Goal: Task Accomplishment & Management: Manage account settings

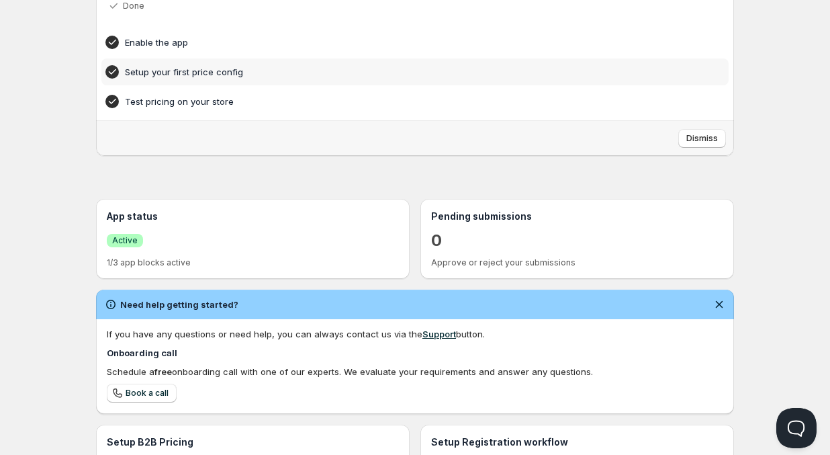
scroll to position [306, 0]
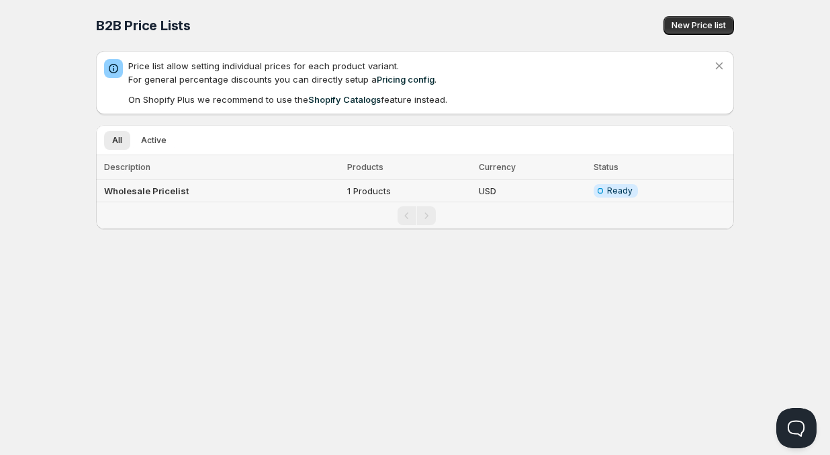
click at [351, 189] on td "1 Products" at bounding box center [409, 191] width 132 height 22
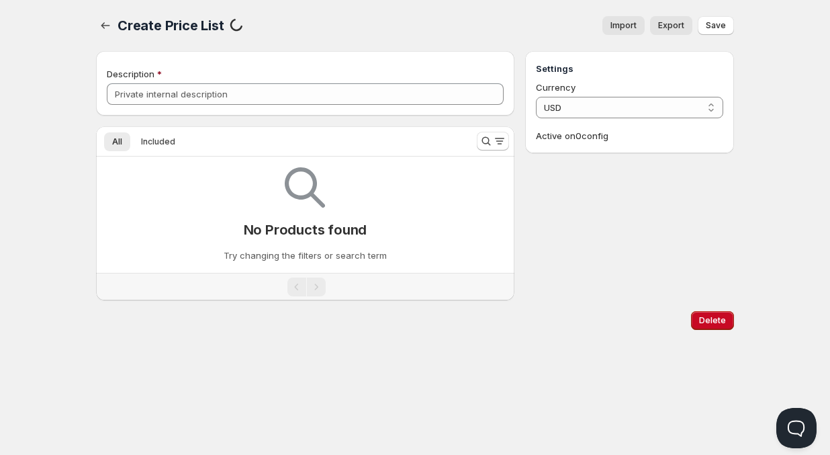
type input "Wholesale Pricelist"
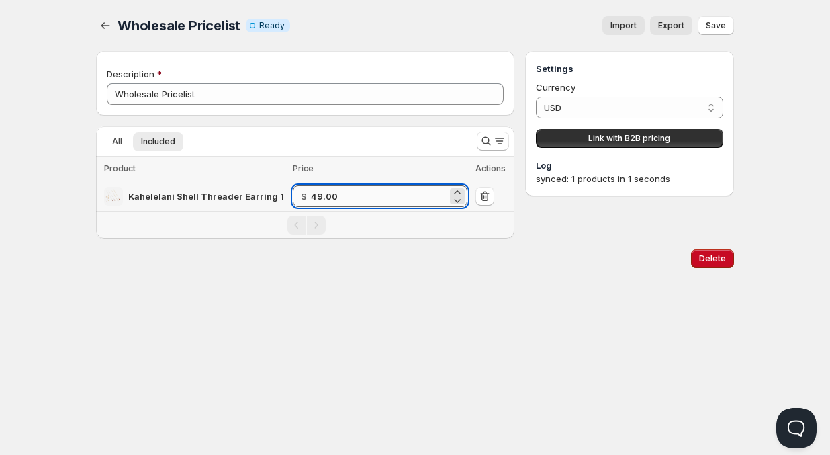
click at [356, 199] on input "49.00" at bounding box center [379, 195] width 136 height 21
click at [722, 24] on span "Save" at bounding box center [716, 25] width 20 height 11
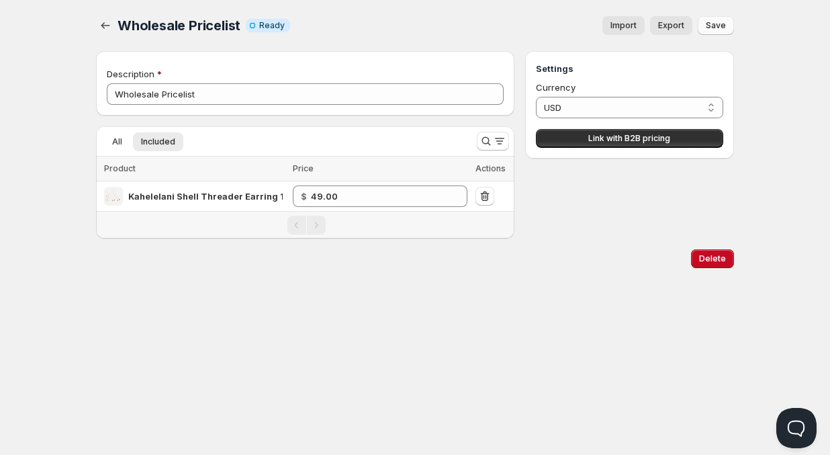
click at [722, 24] on span "Save" at bounding box center [716, 25] width 20 height 11
click at [118, 144] on span "All" at bounding box center [117, 141] width 10 height 11
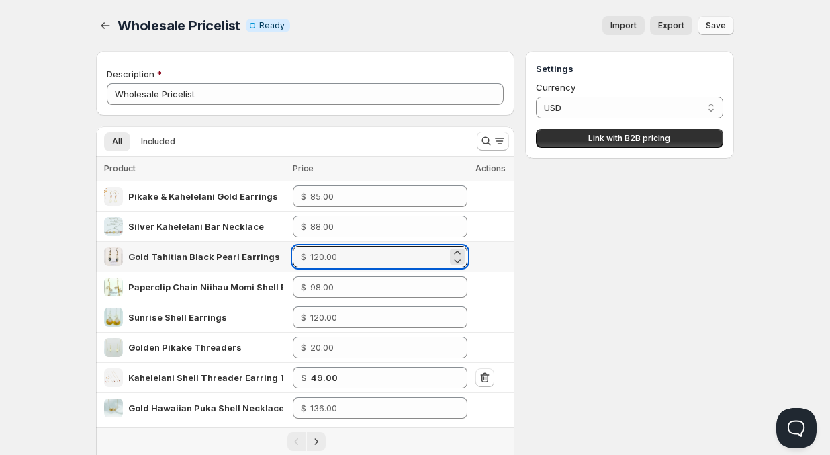
drag, startPoint x: 348, startPoint y: 258, endPoint x: 318, endPoint y: 259, distance: 29.6
click at [318, 259] on div "$" at bounding box center [380, 256] width 175 height 21
type input "60.00"
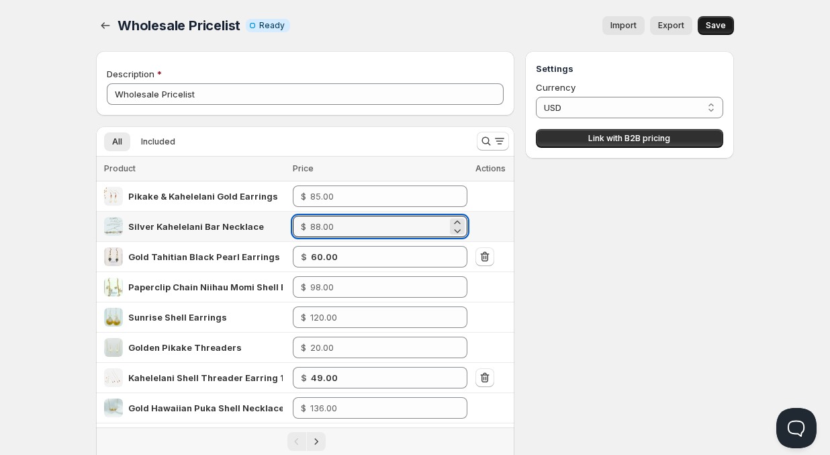
drag, startPoint x: 359, startPoint y: 228, endPoint x: 312, endPoint y: 228, distance: 47.0
click at [312, 228] on div "$" at bounding box center [380, 226] width 175 height 21
type input "44.00"
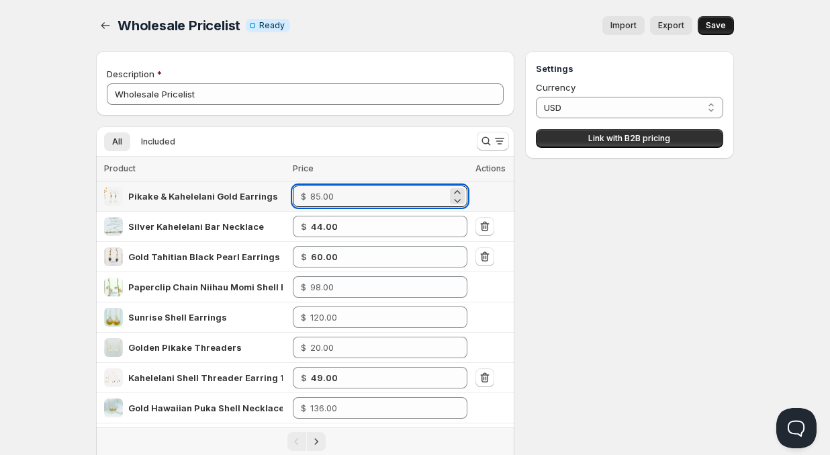
drag, startPoint x: 349, startPoint y: 197, endPoint x: 291, endPoint y: 197, distance: 57.8
click at [293, 197] on tr "Pikake & Kahelelani Gold Earrings $" at bounding box center [305, 196] width 418 height 30
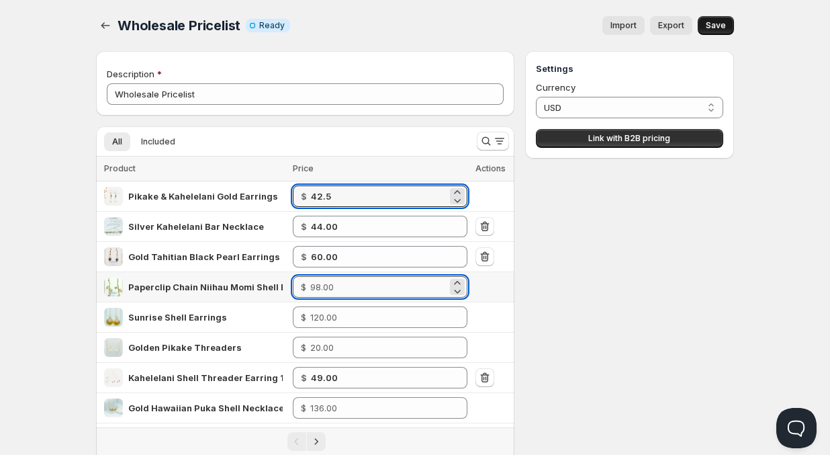
type input "42.50"
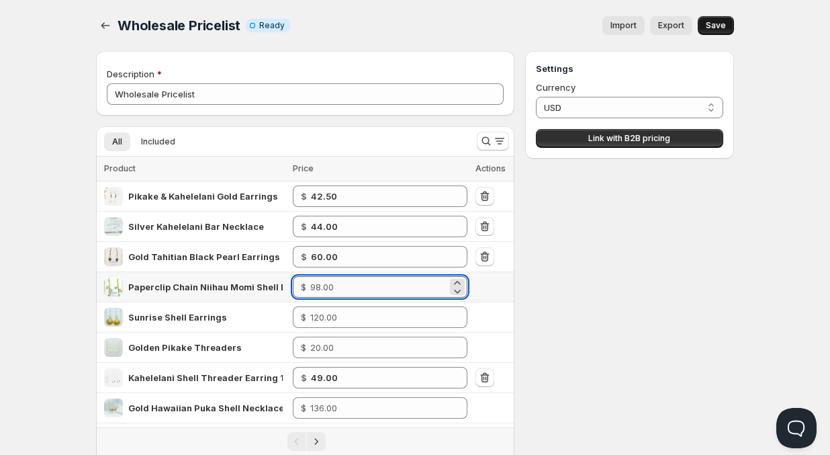
click at [361, 285] on input "number" at bounding box center [378, 286] width 137 height 21
drag, startPoint x: 342, startPoint y: 281, endPoint x: 300, endPoint y: 281, distance: 42.3
click at [301, 281] on td "$ -26" at bounding box center [380, 287] width 183 height 30
drag, startPoint x: 345, startPoint y: 288, endPoint x: 298, endPoint y: 285, distance: 47.1
click at [298, 285] on tr "Paperclip Chain Niihau Momi Shell Earring Gold $ -26" at bounding box center [305, 287] width 418 height 30
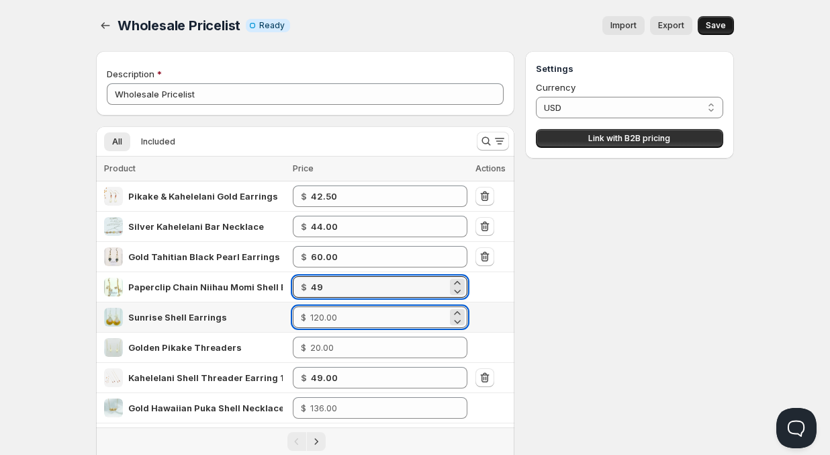
type input "49.00"
click at [371, 319] on input "number" at bounding box center [378, 316] width 137 height 21
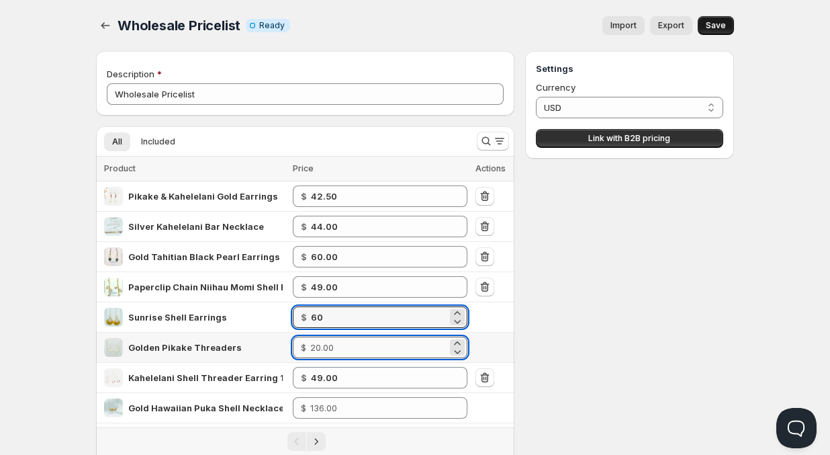
type input "60.00"
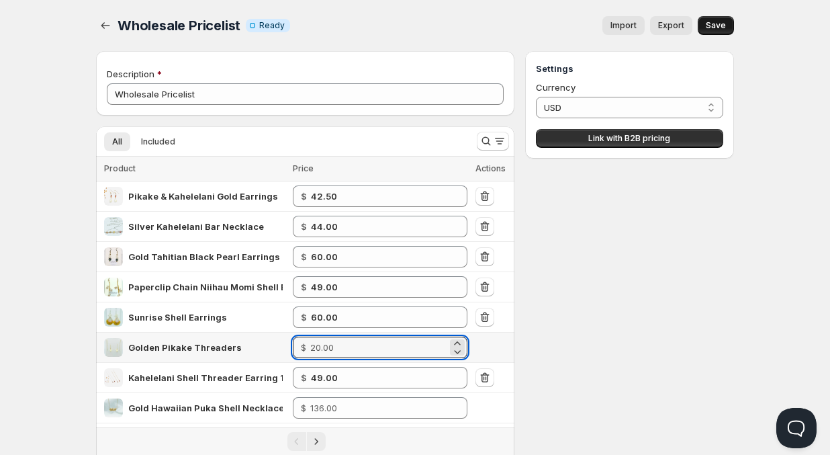
drag, startPoint x: 352, startPoint y: 349, endPoint x: 307, endPoint y: 348, distance: 45.0
click at [307, 348] on div "$" at bounding box center [380, 346] width 175 height 21
type input "10.00"
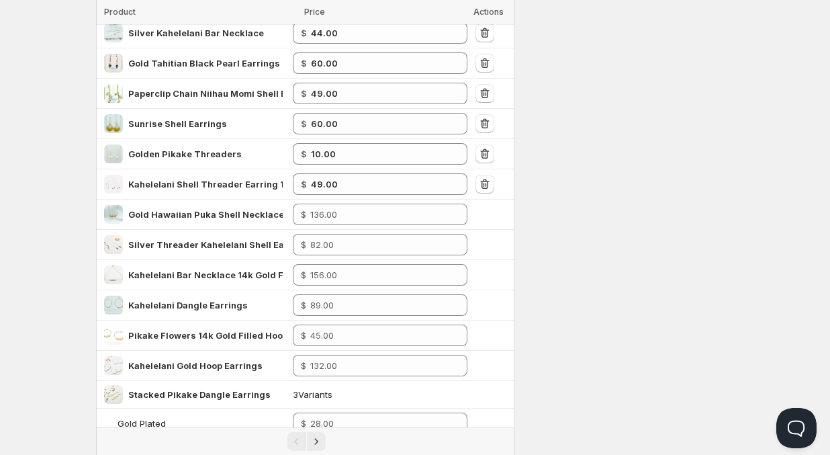
scroll to position [206, 0]
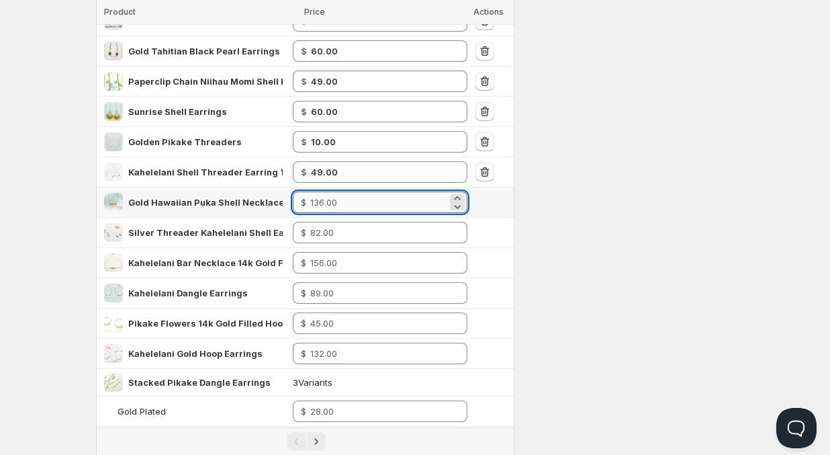
click at [353, 201] on input "number" at bounding box center [378, 201] width 137 height 21
type input "68.00"
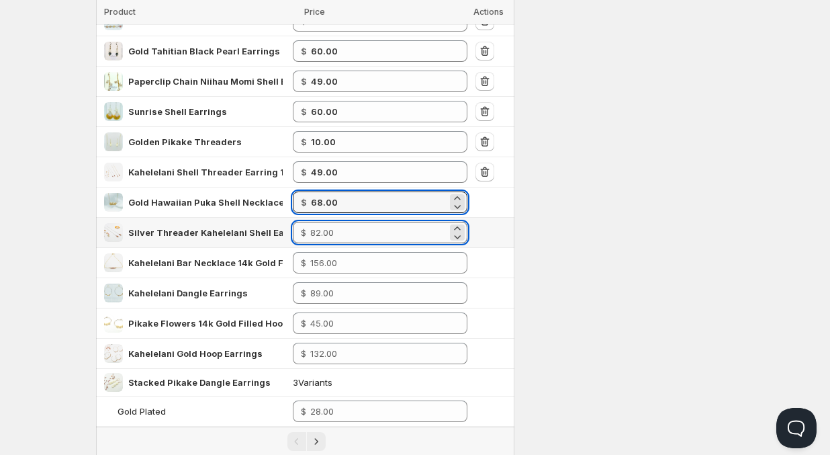
click at [368, 234] on input "number" at bounding box center [378, 232] width 137 height 21
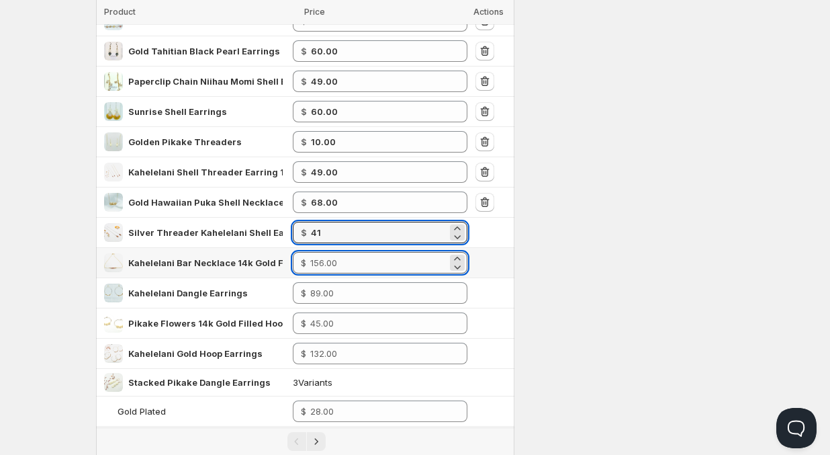
type input "41.00"
click at [359, 266] on input "number" at bounding box center [378, 262] width 137 height 21
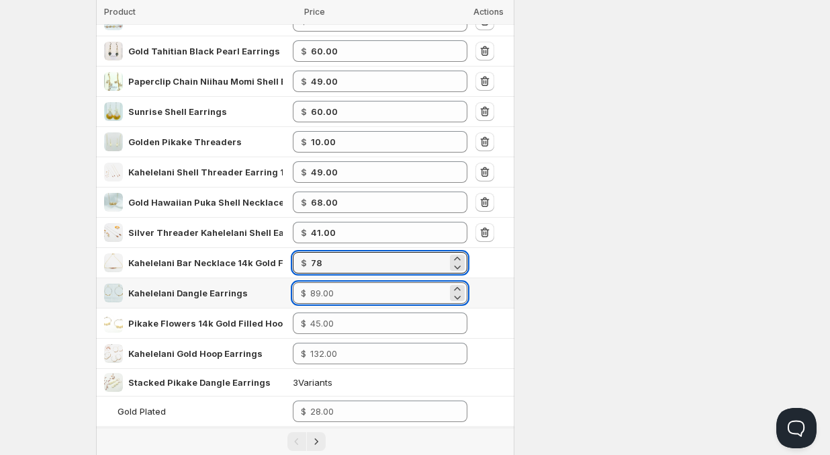
type input "78.00"
click at [364, 299] on input "number" at bounding box center [378, 292] width 137 height 21
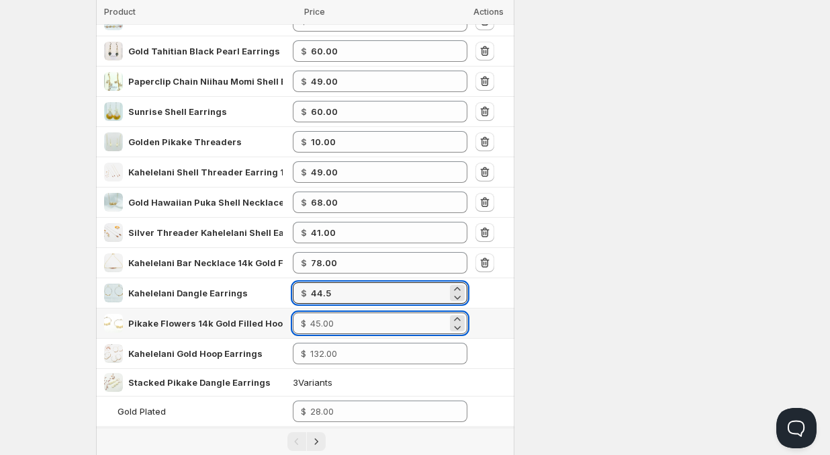
type input "44.50"
click at [371, 325] on input "number" at bounding box center [378, 322] width 137 height 21
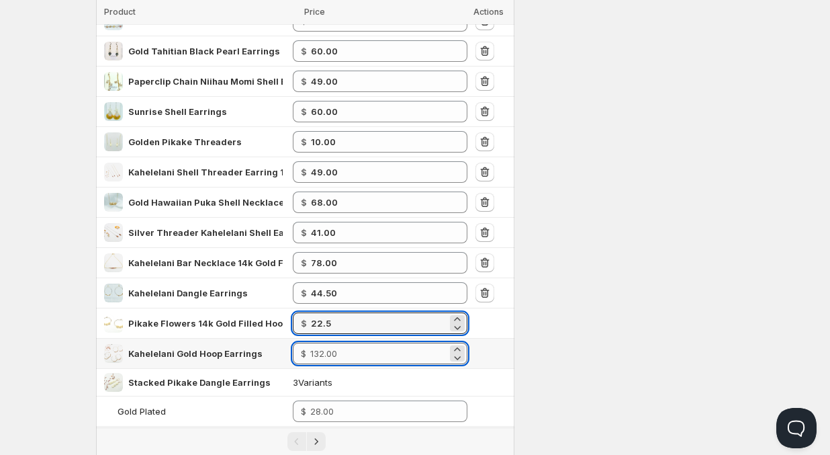
type input "22.50"
click at [381, 357] on input "number" at bounding box center [378, 353] width 137 height 21
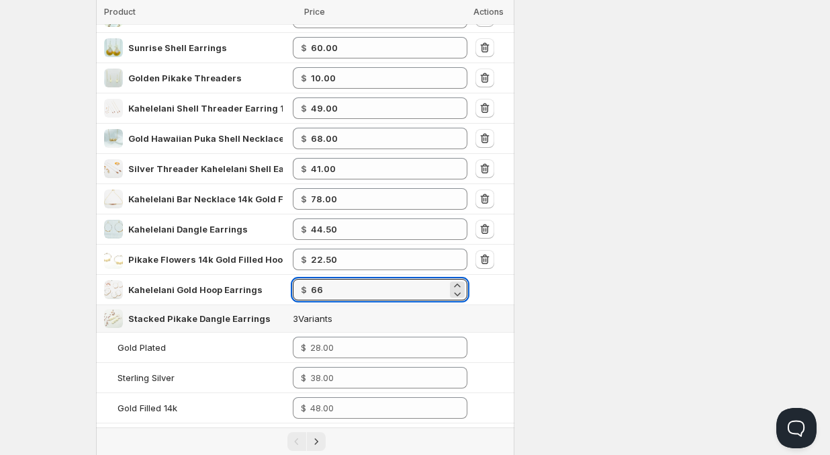
scroll to position [281, 0]
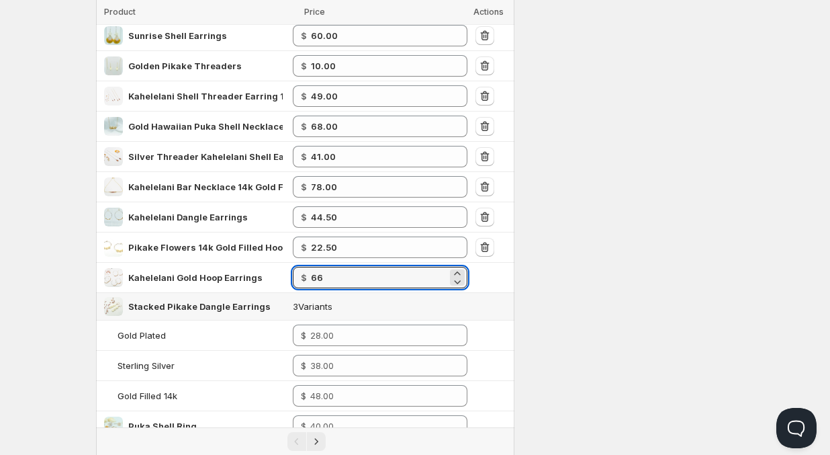
type input "66.00"
click at [383, 311] on td "3 Variants" at bounding box center [380, 307] width 183 height 28
click at [353, 311] on td "3 Variants" at bounding box center [380, 307] width 183 height 28
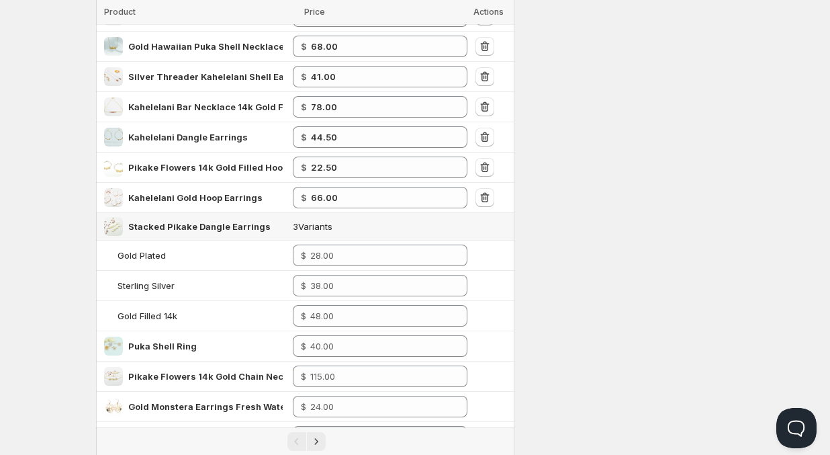
scroll to position [370, 0]
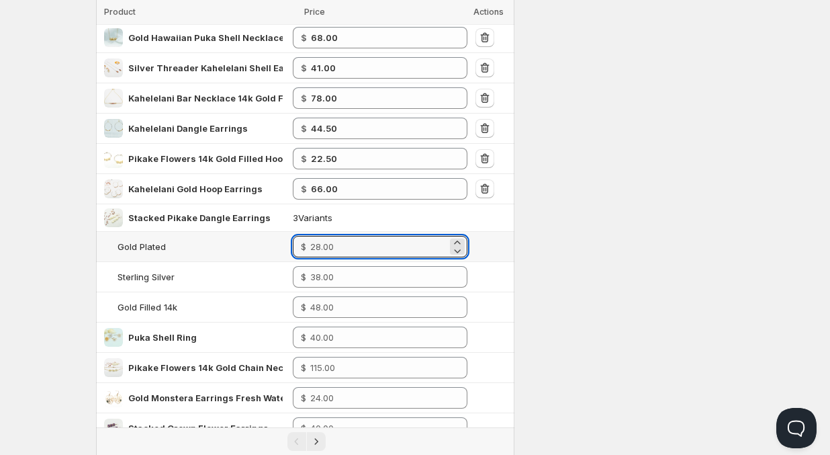
drag, startPoint x: 353, startPoint y: 249, endPoint x: 310, endPoint y: 248, distance: 42.3
click at [310, 248] on div "$" at bounding box center [380, 246] width 175 height 21
type input "14.00"
click at [358, 278] on input "number" at bounding box center [378, 276] width 137 height 21
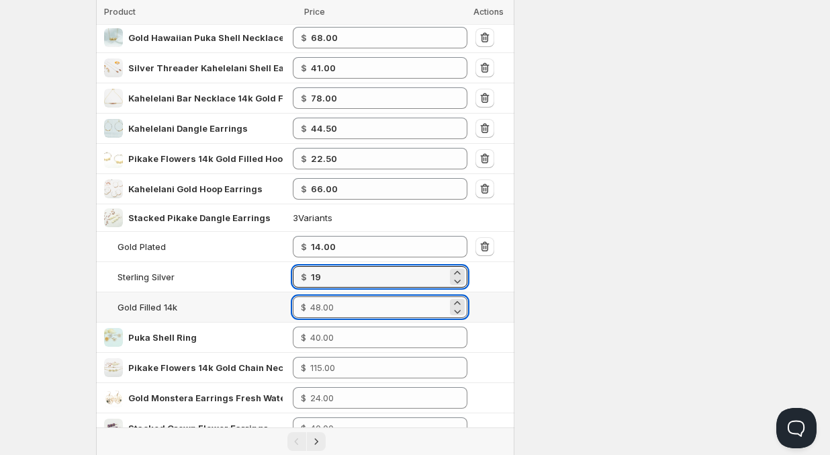
type input "19.00"
click at [360, 312] on input "number" at bounding box center [378, 306] width 137 height 21
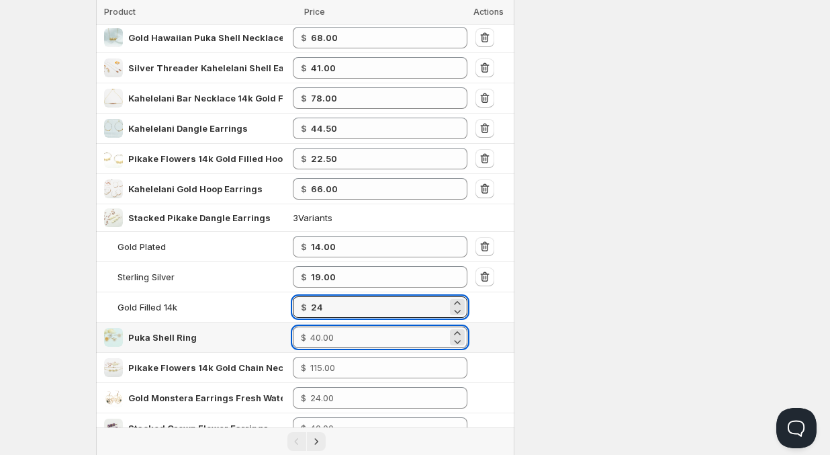
type input "24.00"
click at [365, 338] on input "number" at bounding box center [378, 336] width 137 height 21
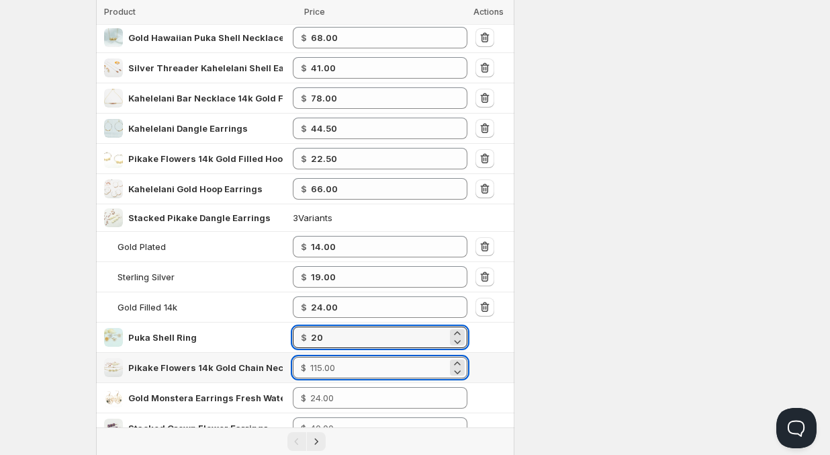
type input "20.00"
click at [357, 368] on input "number" at bounding box center [378, 367] width 137 height 21
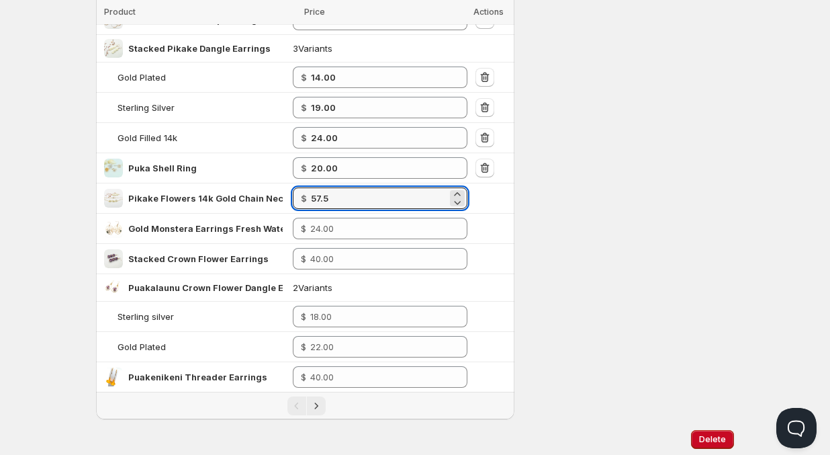
scroll to position [540, 0]
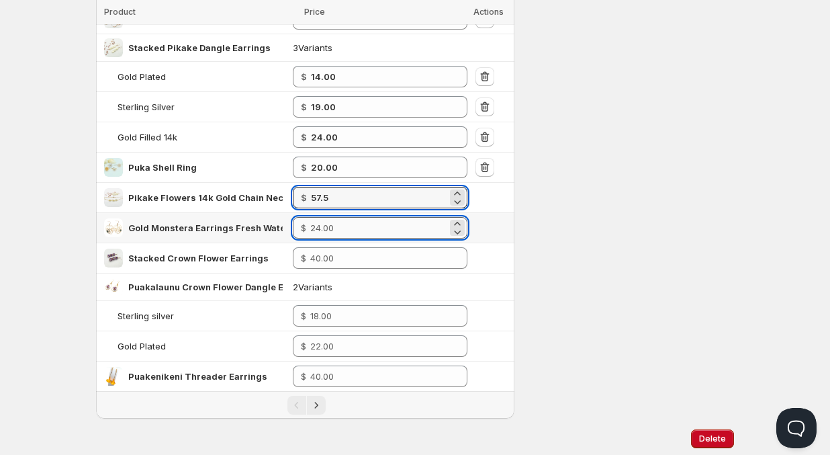
type input "57.50"
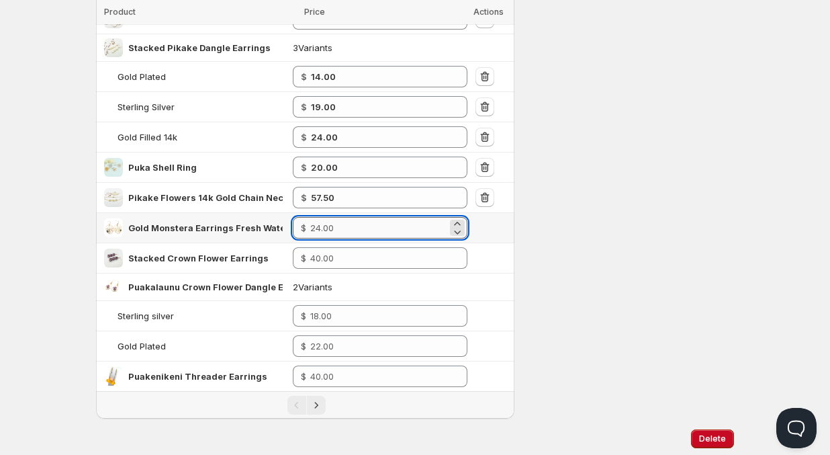
click at [394, 231] on input "number" at bounding box center [378, 227] width 137 height 21
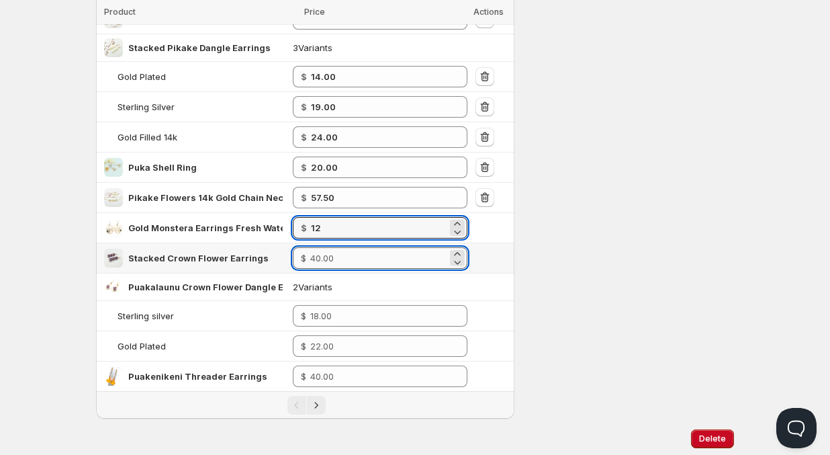
type input "12.00"
click at [382, 258] on input "number" at bounding box center [378, 257] width 137 height 21
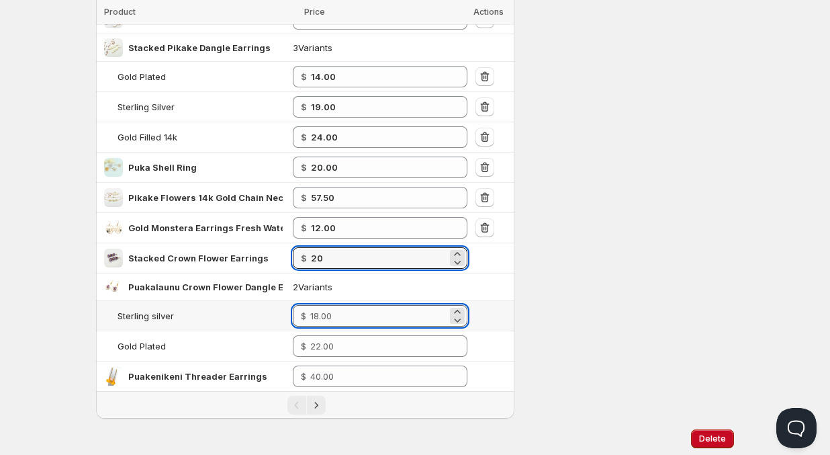
type input "20.00"
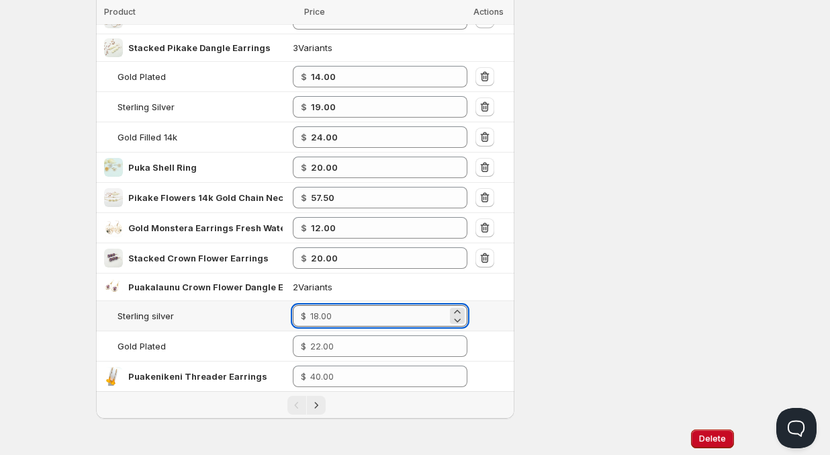
click at [392, 322] on input "number" at bounding box center [378, 315] width 137 height 21
type input "9.00"
click at [383, 350] on input "number" at bounding box center [378, 345] width 137 height 21
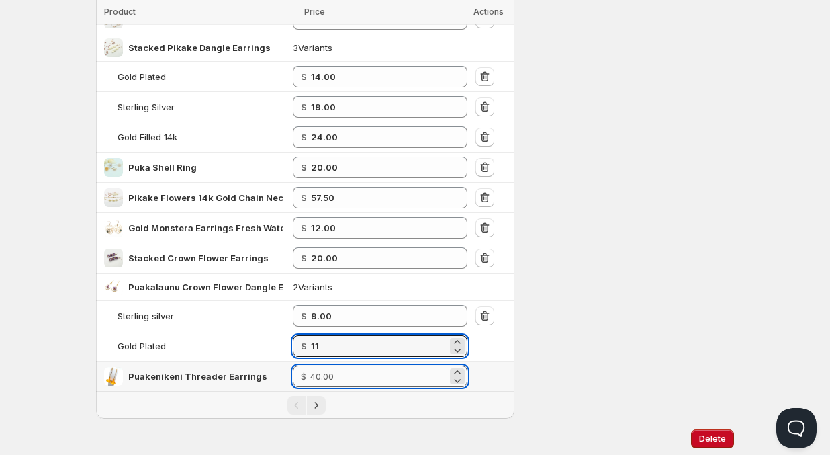
type input "11.00"
click at [365, 373] on input "number" at bounding box center [378, 375] width 137 height 21
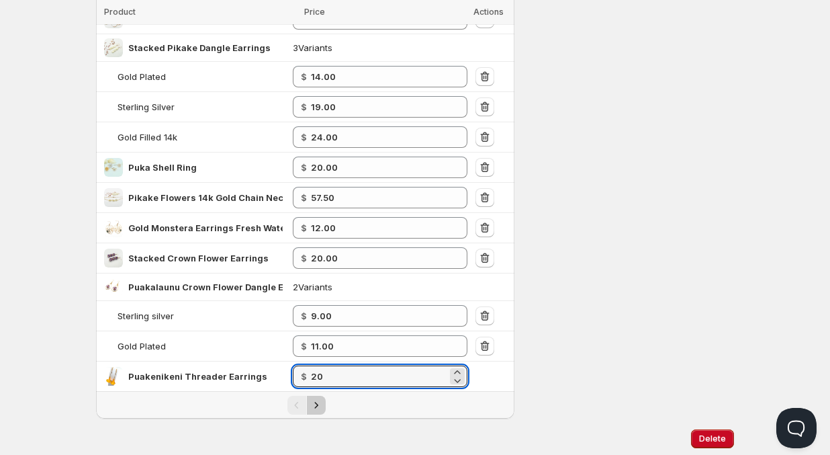
type input "20.00"
click at [318, 407] on icon "Next" at bounding box center [316, 404] width 13 height 13
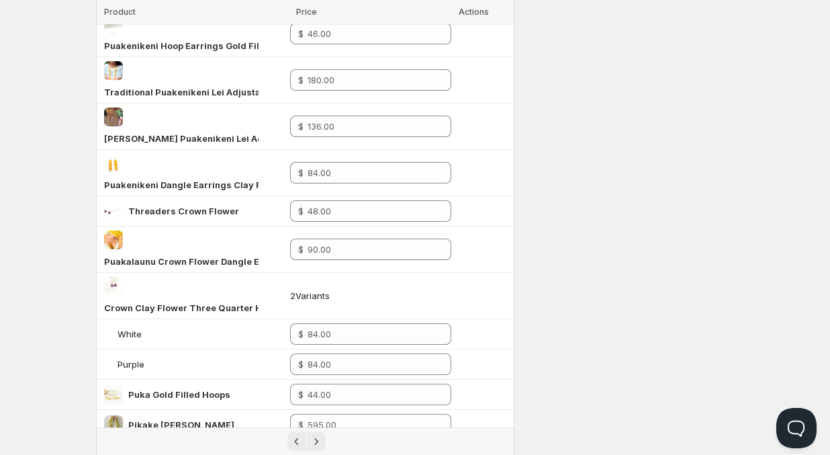
scroll to position [175, 0]
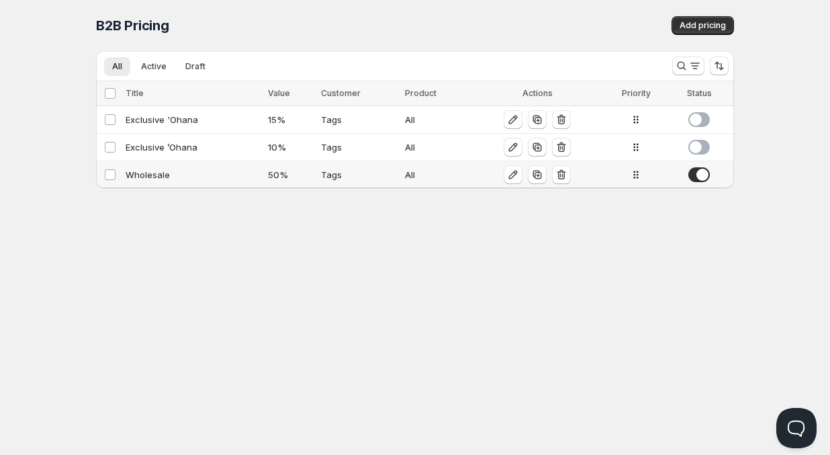
click at [289, 174] on div "50 %" at bounding box center [290, 174] width 45 height 13
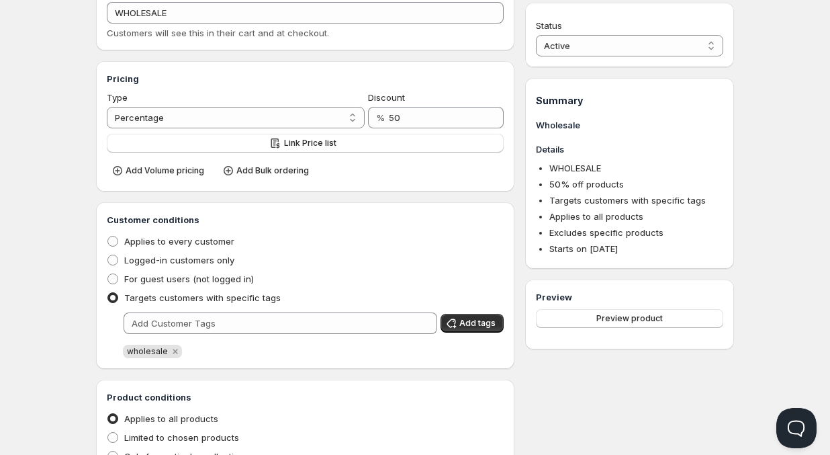
scroll to position [128, 0]
click at [306, 142] on span "Link Price list" at bounding box center [310, 144] width 52 height 11
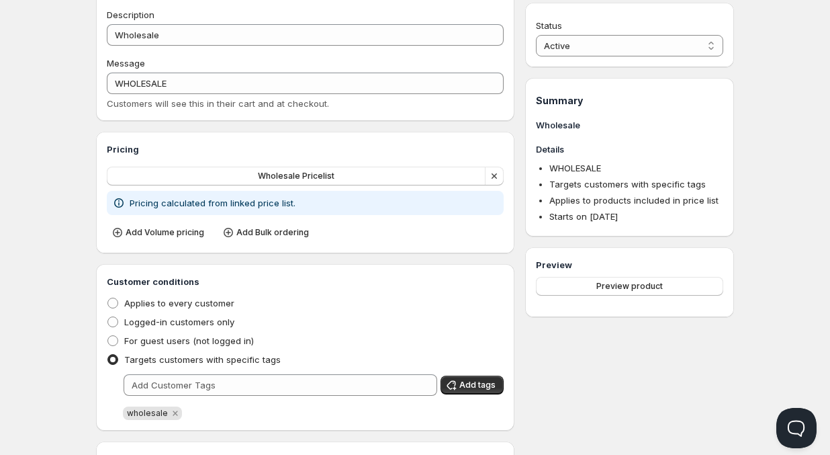
scroll to position [46, 0]
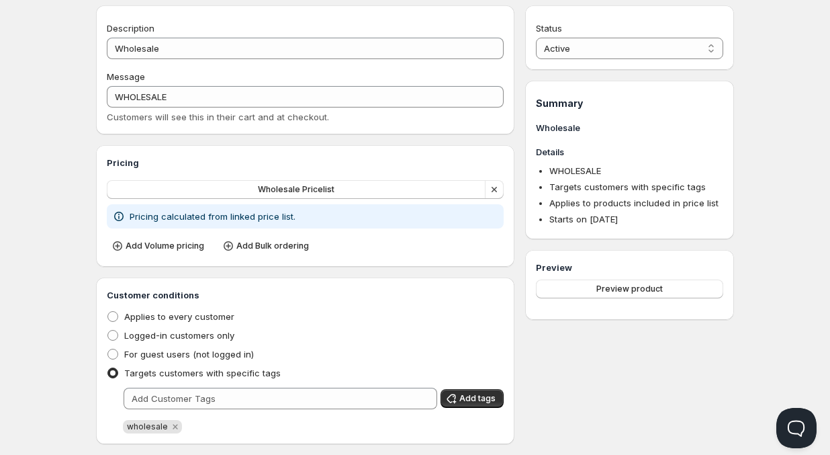
scroll to position [1, 0]
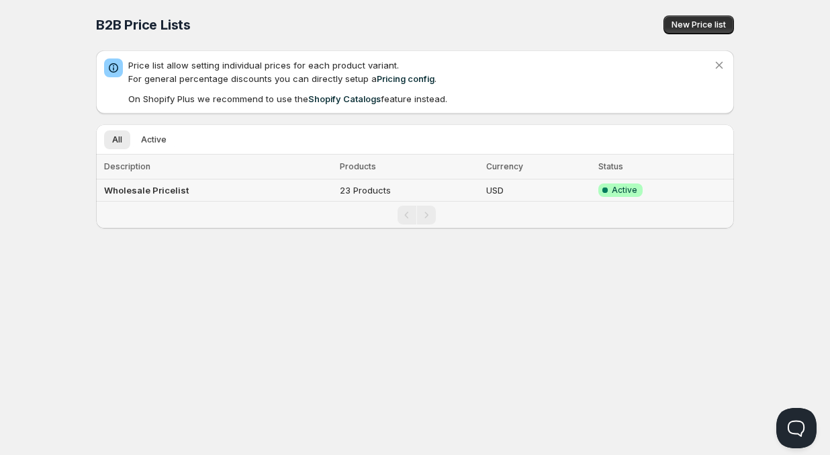
click at [361, 191] on td "23 Products" at bounding box center [409, 190] width 146 height 22
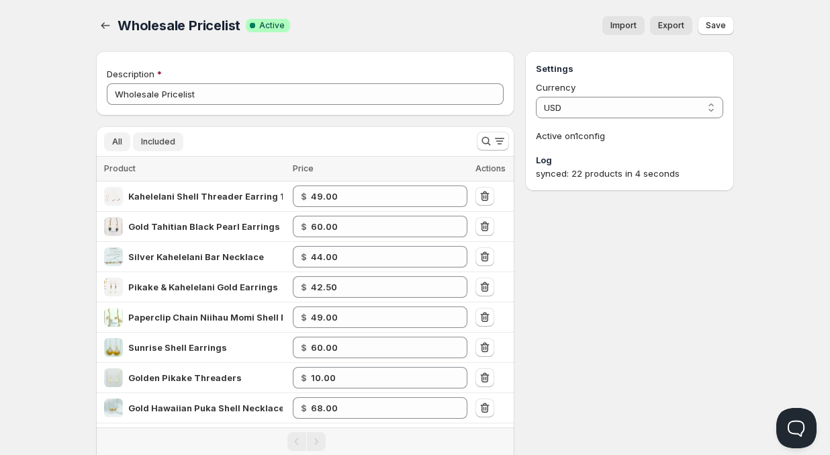
click at [116, 140] on span "All" at bounding box center [117, 141] width 10 height 11
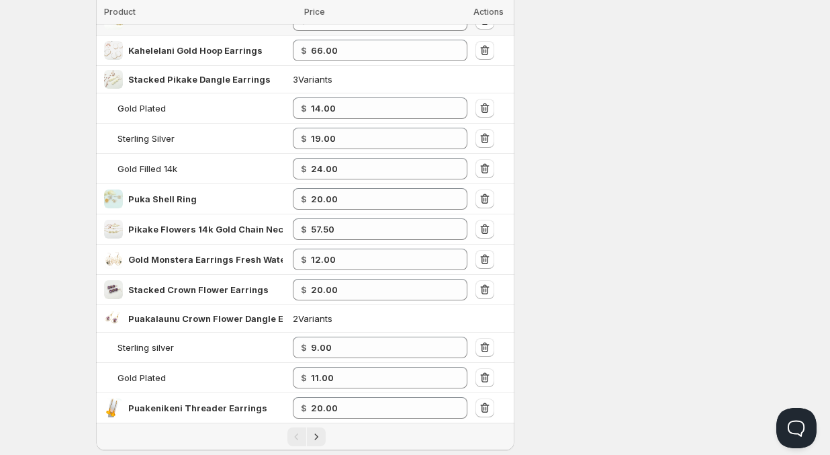
scroll to position [578, 0]
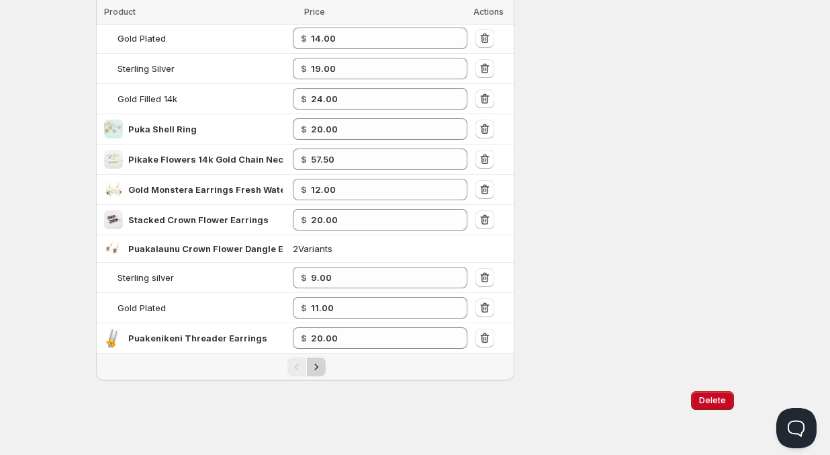
click at [316, 371] on icon "Next" at bounding box center [316, 366] width 13 height 13
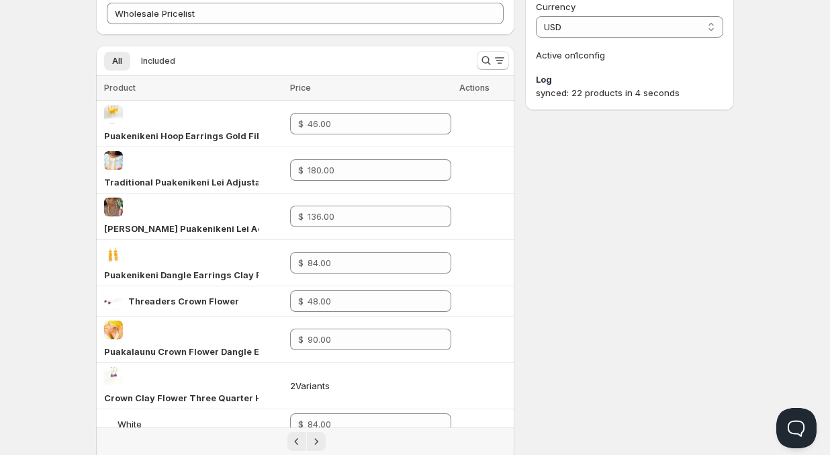
scroll to position [87, 0]
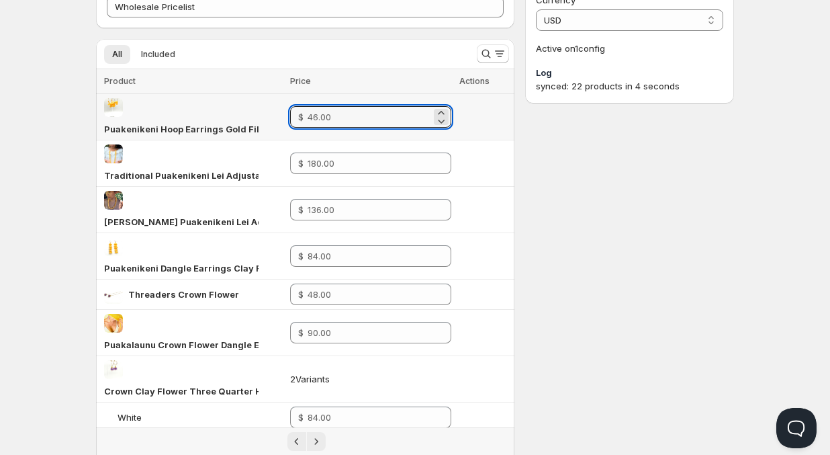
drag, startPoint x: 349, startPoint y: 110, endPoint x: 313, endPoint y: 109, distance: 36.3
click at [313, 109] on div "$" at bounding box center [370, 116] width 161 height 21
type input "23.00"
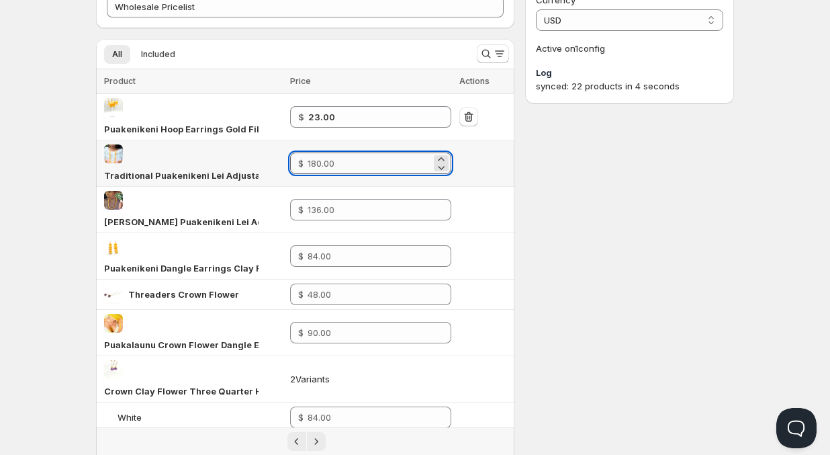
drag, startPoint x: 344, startPoint y: 139, endPoint x: 328, endPoint y: 139, distance: 15.4
click at [330, 152] on input "number" at bounding box center [370, 162] width 124 height 21
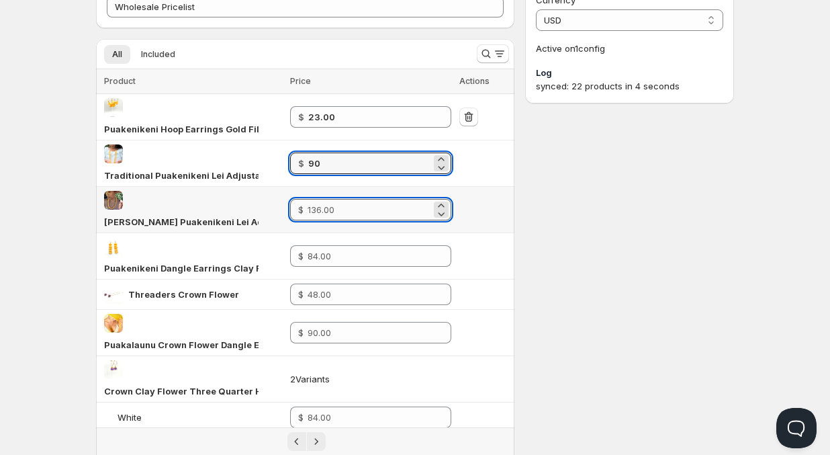
type input "90.00"
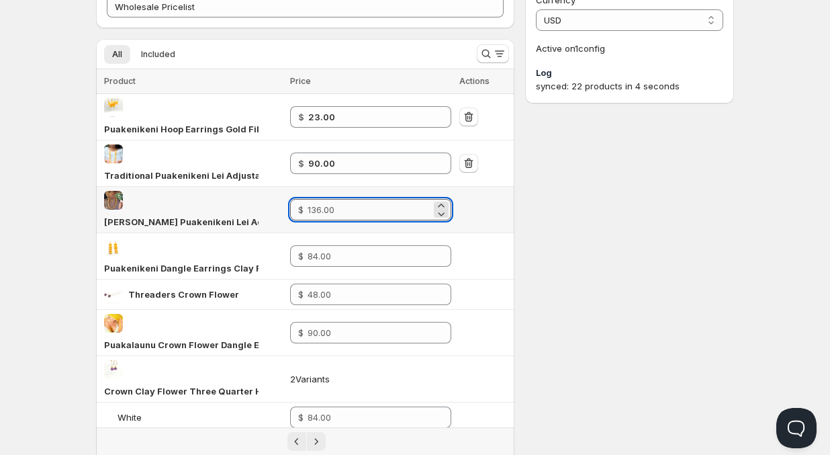
click at [346, 199] on input "number" at bounding box center [370, 209] width 124 height 21
type input "68.00"
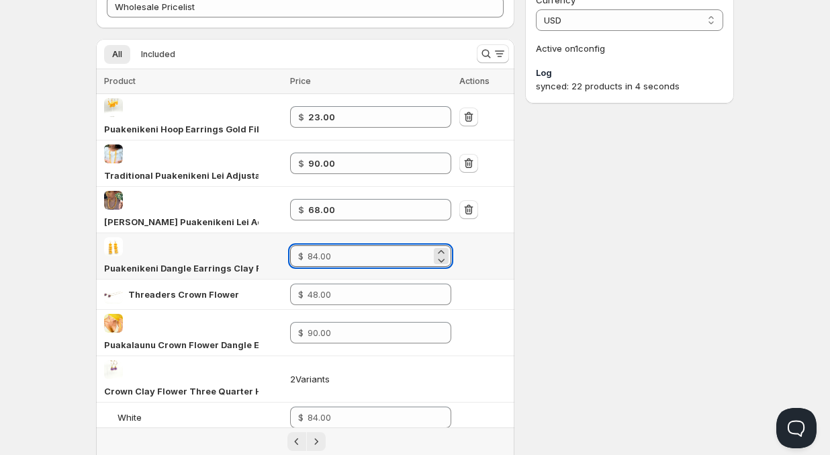
click at [349, 245] on input "number" at bounding box center [370, 255] width 124 height 21
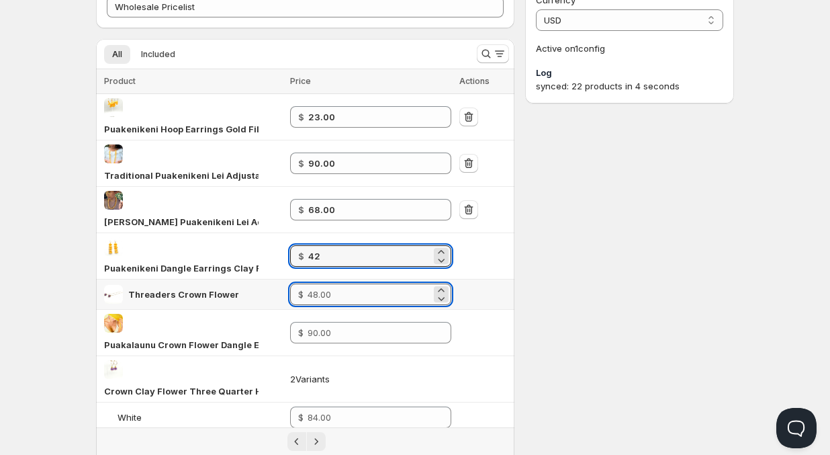
type input "42.00"
click at [343, 283] on input "number" at bounding box center [370, 293] width 124 height 21
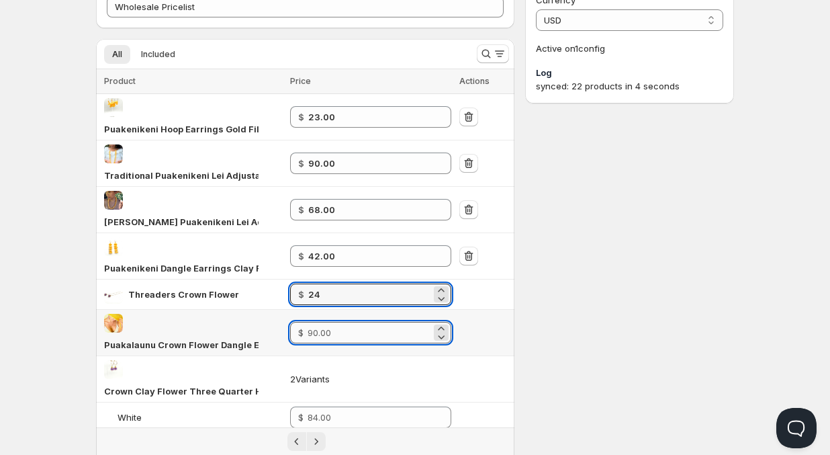
type input "24.00"
click at [343, 322] on input "number" at bounding box center [370, 332] width 124 height 21
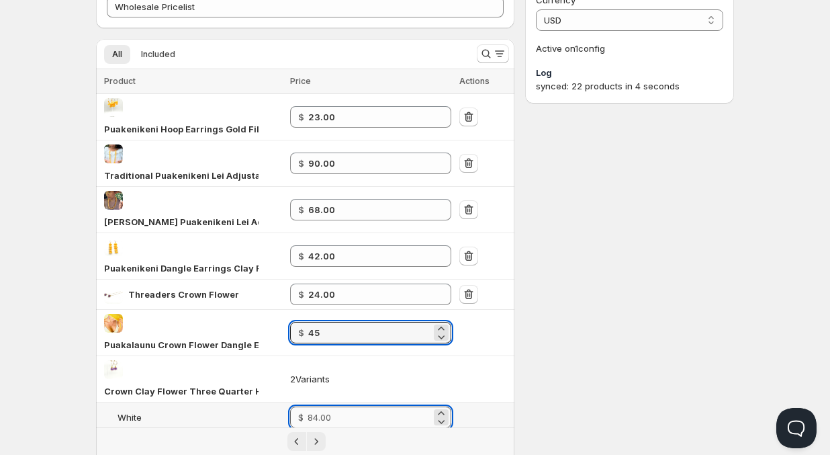
type input "45.00"
click at [345, 406] on input "number" at bounding box center [370, 416] width 124 height 21
type input "42.00"
click at [345, 437] on input "number" at bounding box center [370, 447] width 124 height 21
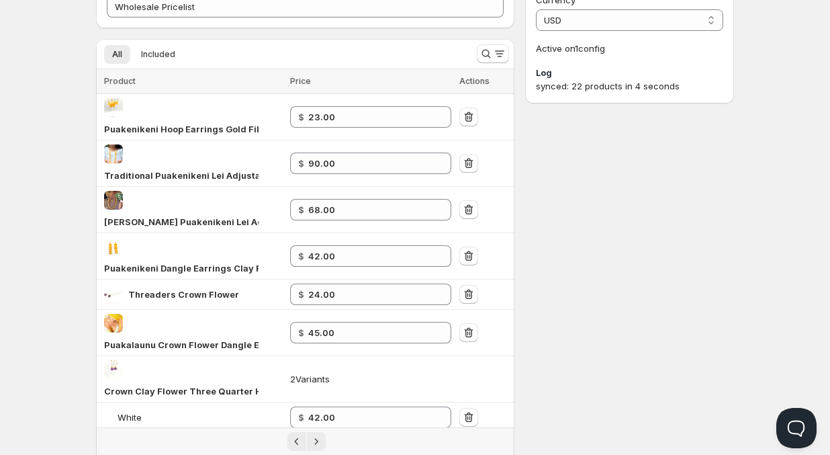
type input "42.00"
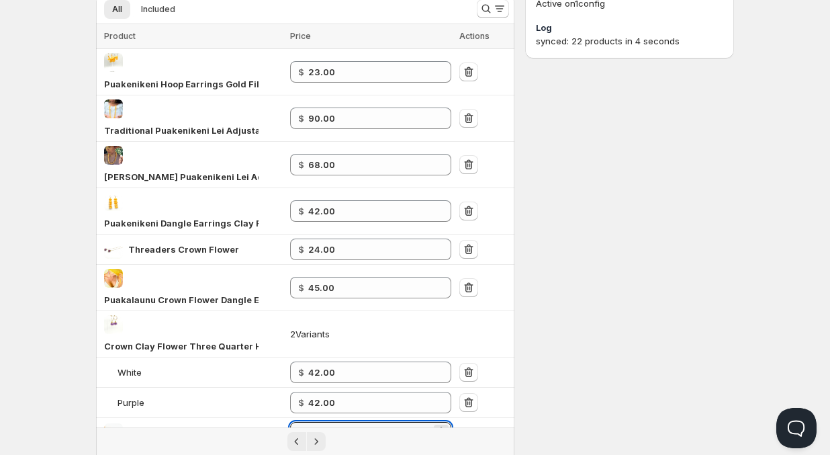
scroll to position [139, 0]
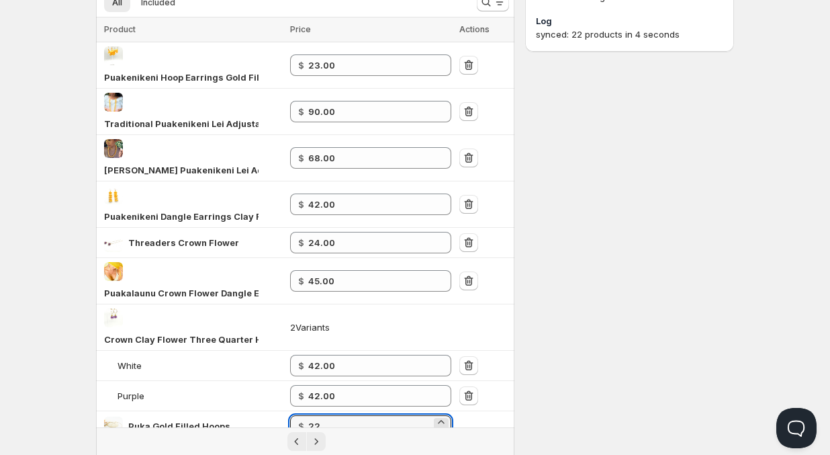
type input "22.00"
click at [361, 445] on input "number" at bounding box center [370, 455] width 124 height 21
type input "297.50"
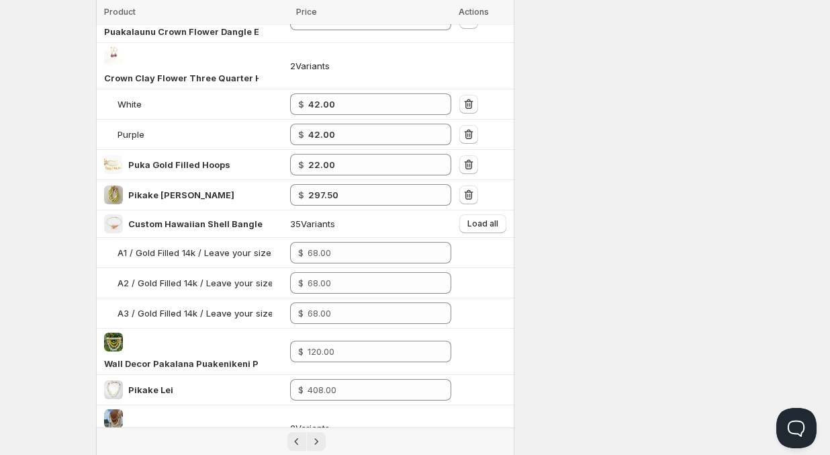
scroll to position [402, 0]
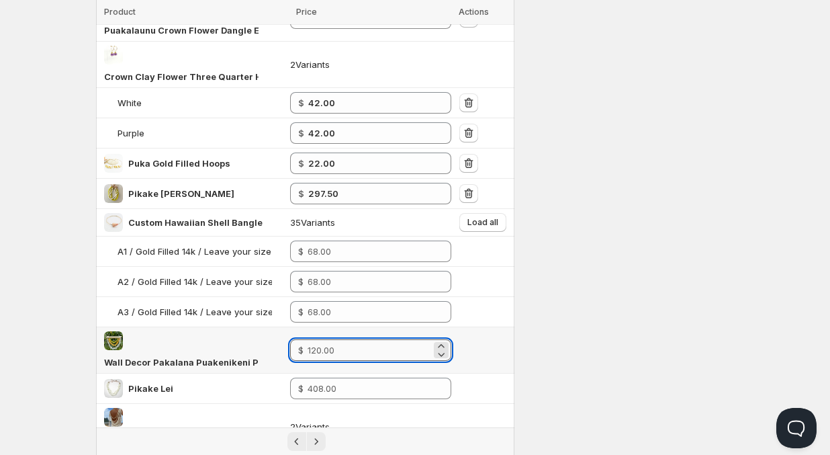
click at [359, 339] on input "number" at bounding box center [370, 349] width 124 height 21
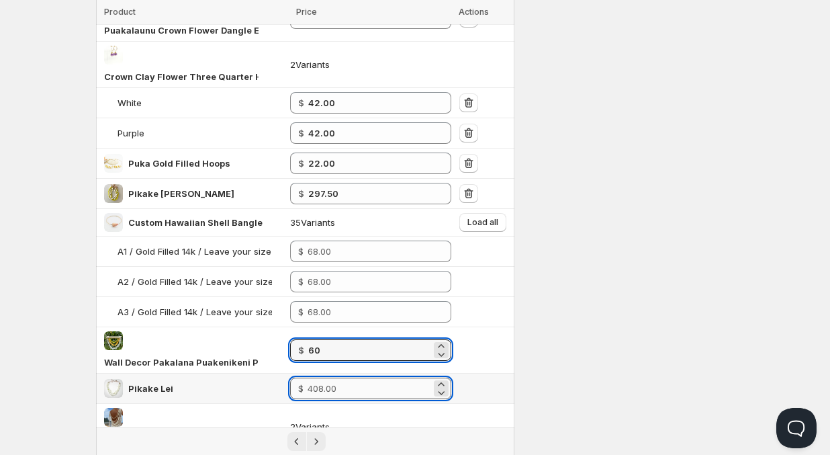
type input "60.00"
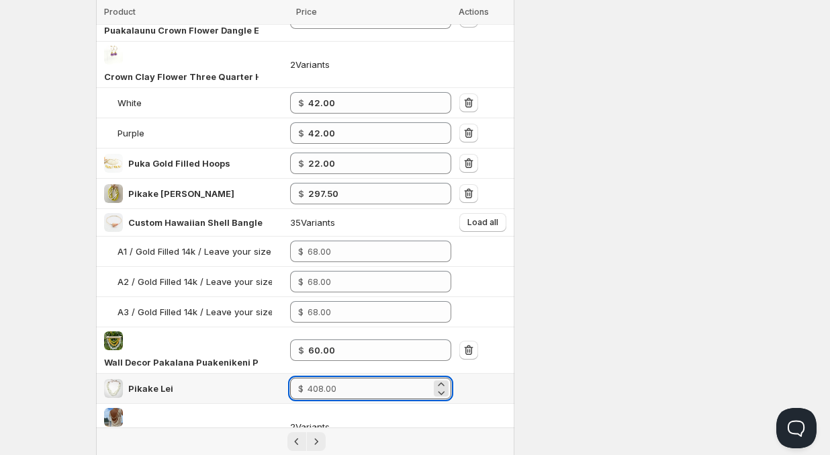
drag, startPoint x: 352, startPoint y: 271, endPoint x: 314, endPoint y: 269, distance: 37.6
click at [314, 377] on input "number" at bounding box center [370, 387] width 124 height 21
type input "204.00"
click at [553, 367] on div "Settings Currency USD USD Active on 1 config Log synced: 22 products in 4 secon…" at bounding box center [629, 315] width 209 height 1333
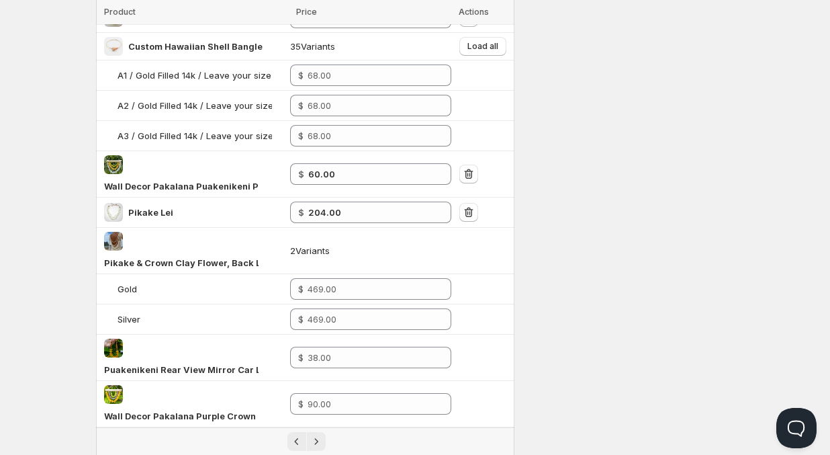
scroll to position [580, 0]
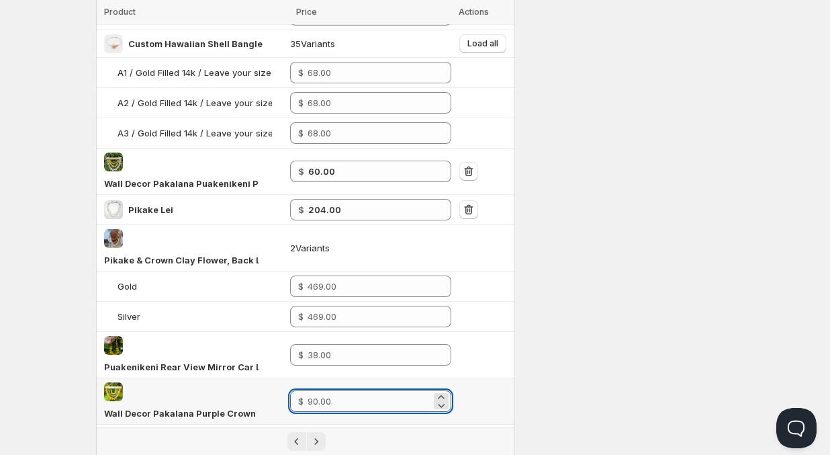
click at [341, 390] on input "number" at bounding box center [370, 400] width 124 height 21
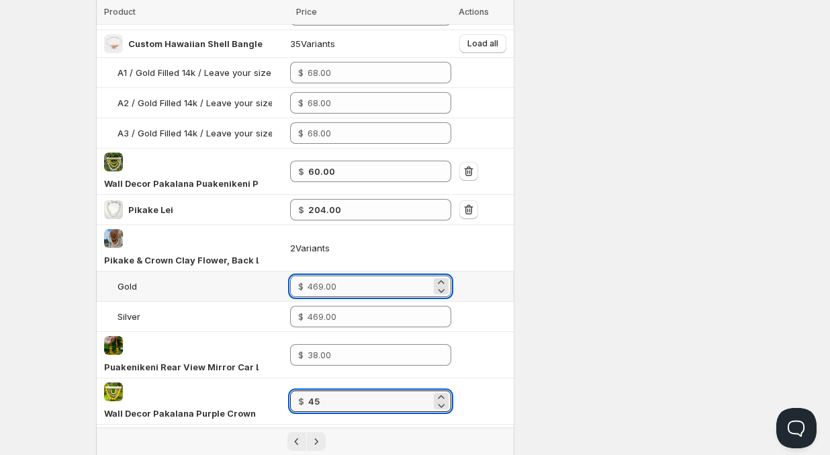
type input "45.00"
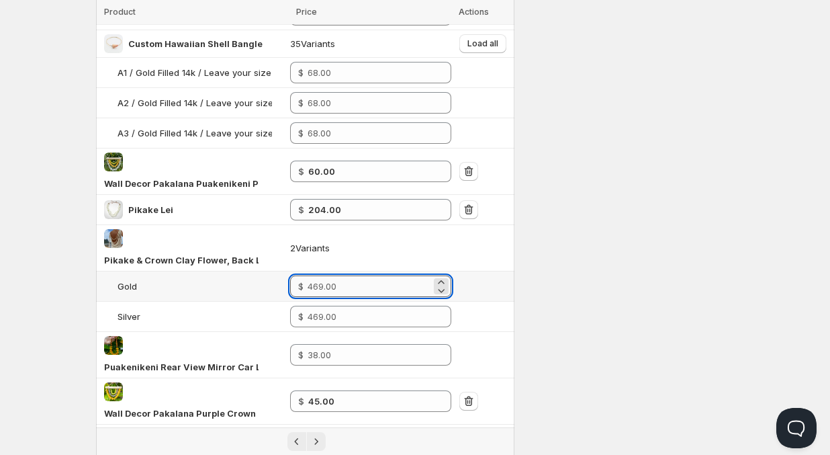
click at [344, 275] on input "number" at bounding box center [370, 285] width 124 height 21
drag, startPoint x: 351, startPoint y: 153, endPoint x: 300, endPoint y: 151, distance: 51.1
click at [300, 275] on div "$ 234.5" at bounding box center [370, 285] width 161 height 21
type input "234.50"
click at [345, 306] on input "number" at bounding box center [370, 316] width 124 height 21
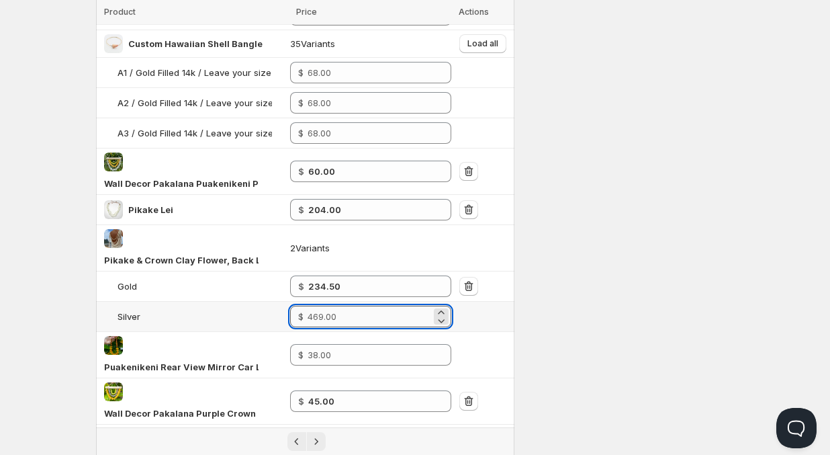
paste input "234.5"
type input "234.50"
click at [557, 345] on div "Settings Currency USD USD Active on 1 config Log synced: 22 products in 4 secon…" at bounding box center [629, 137] width 209 height 1333
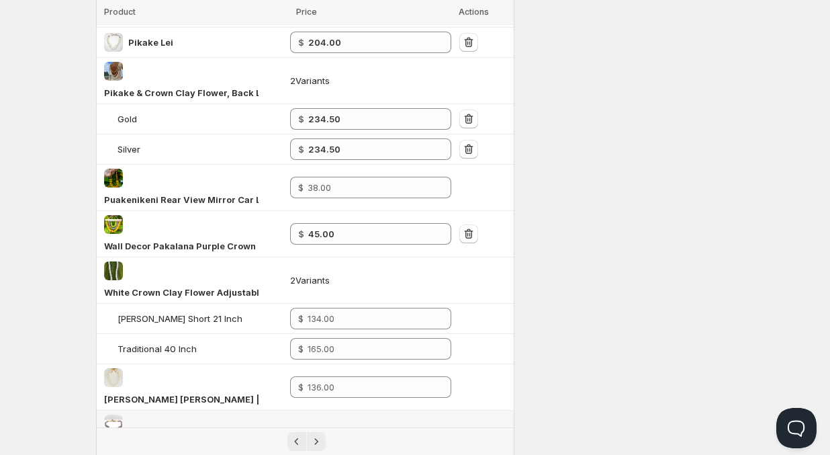
scroll to position [752, 0]
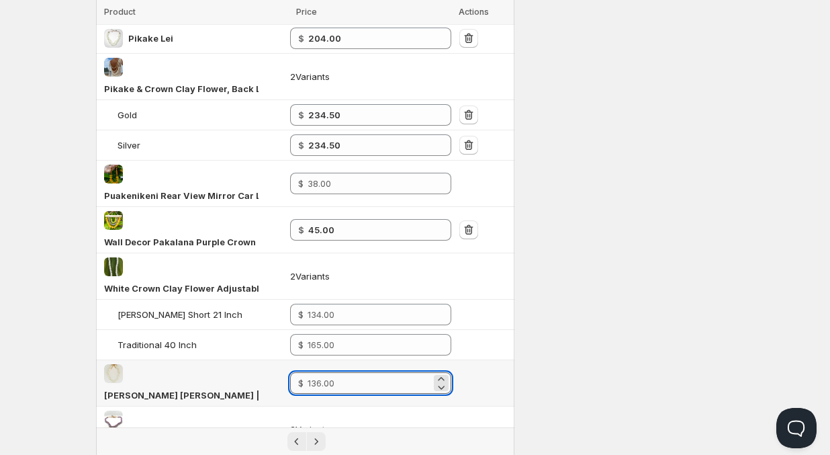
click at [337, 372] on input "number" at bounding box center [370, 382] width 124 height 21
type input "68.00"
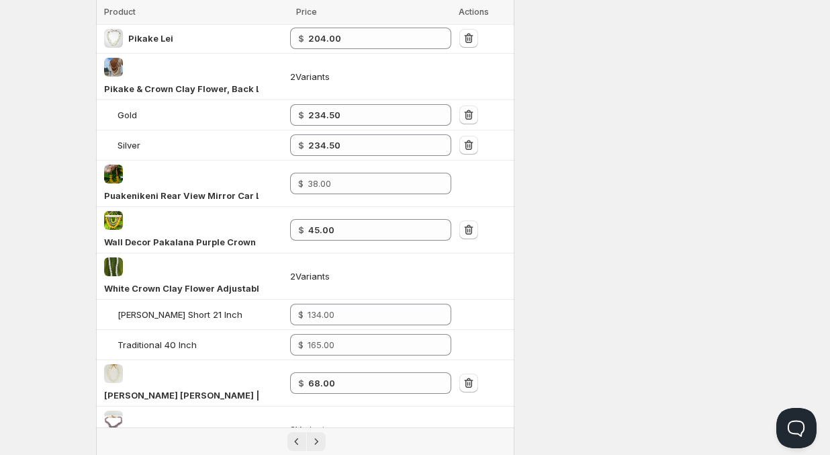
type input "120.00"
type input "22.00"
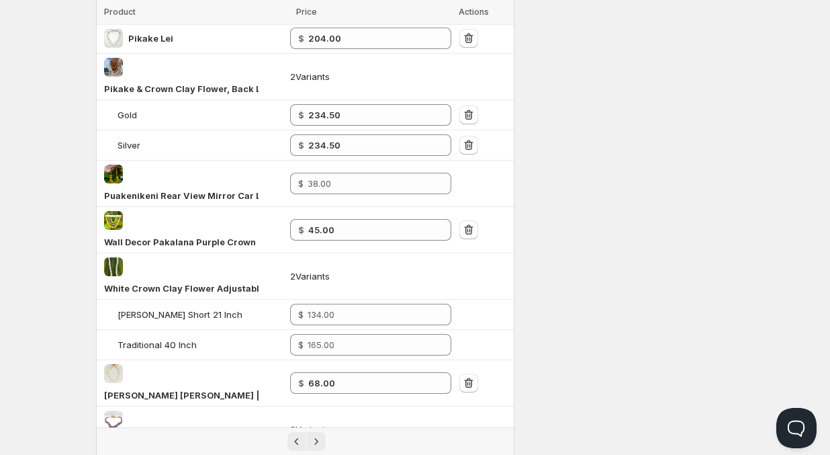
type input "82.50"
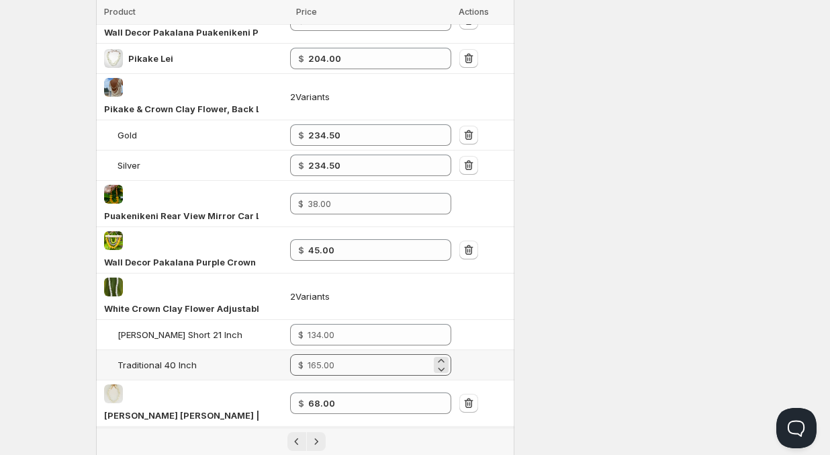
scroll to position [727, 0]
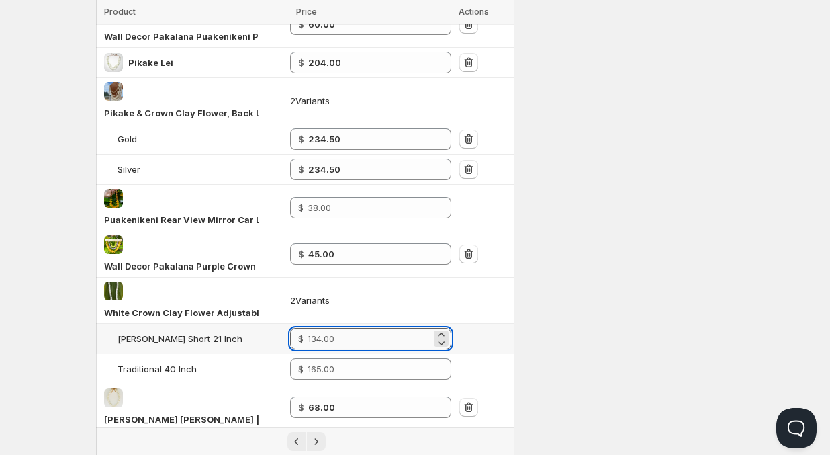
type input "63.00"
click at [367, 328] on input "number" at bounding box center [370, 338] width 124 height 21
type input "67.00"
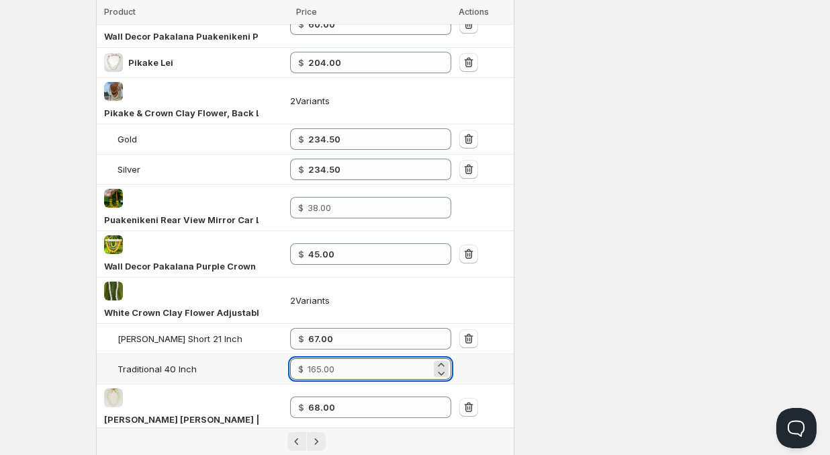
click at [351, 358] on input "number" at bounding box center [370, 368] width 124 height 21
type input "82.50"
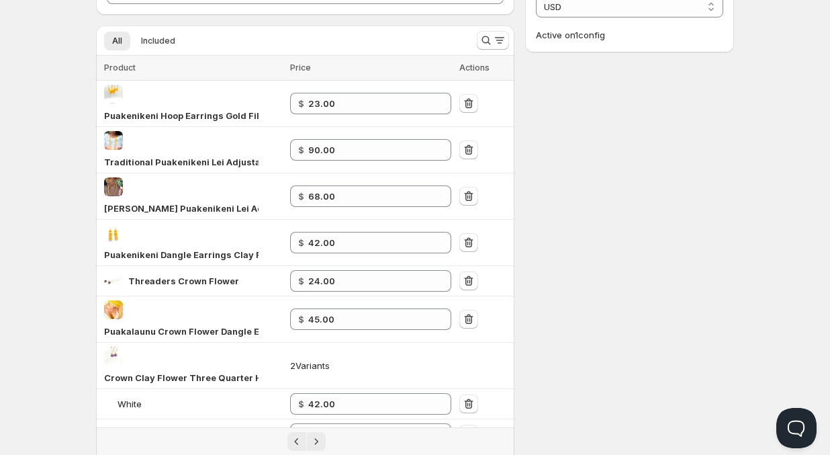
scroll to position [0, 0]
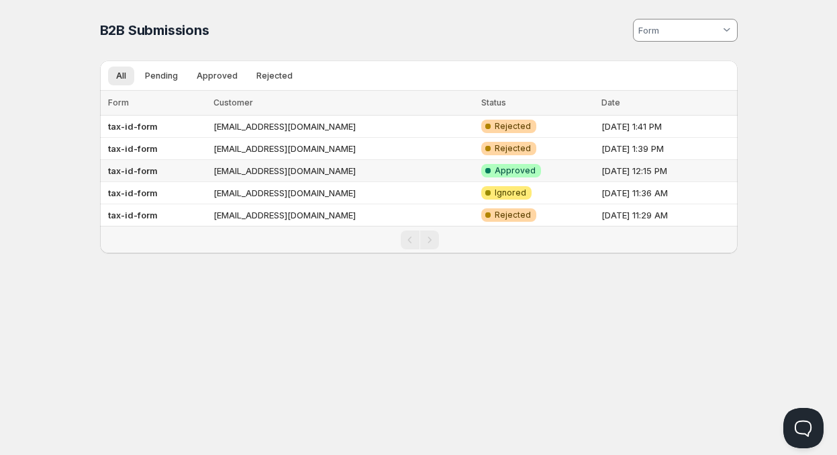
click at [495, 172] on span "Approved" at bounding box center [515, 170] width 41 height 11
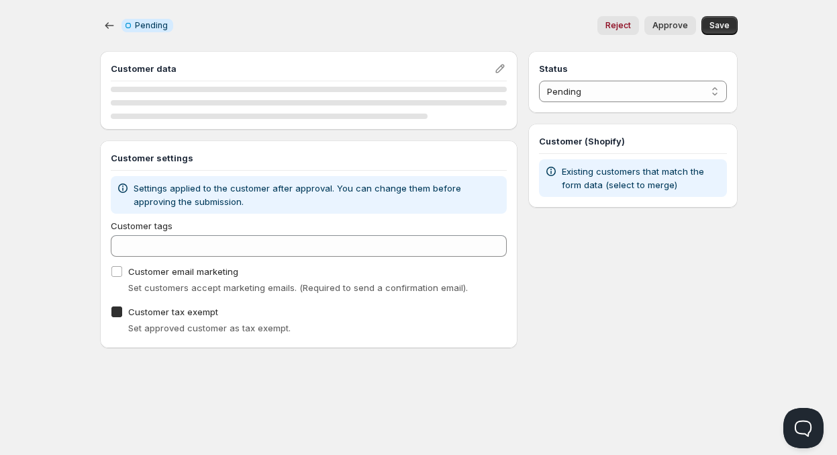
checkbox input "true"
select select "1"
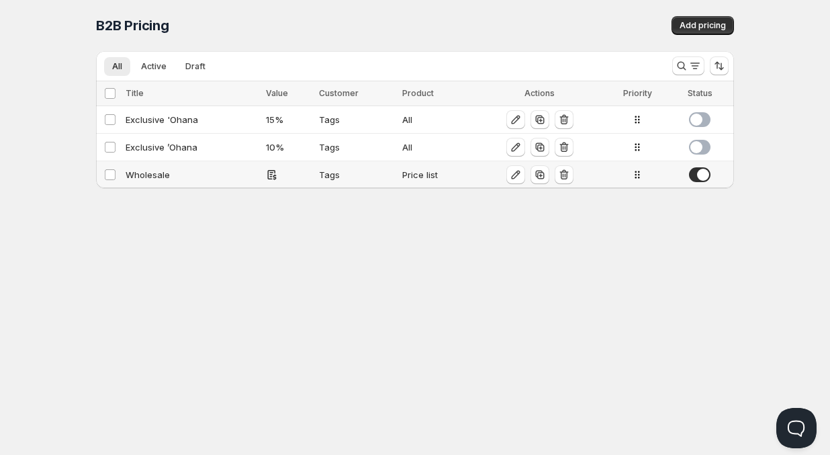
click at [423, 177] on div "Price list" at bounding box center [436, 174] width 68 height 13
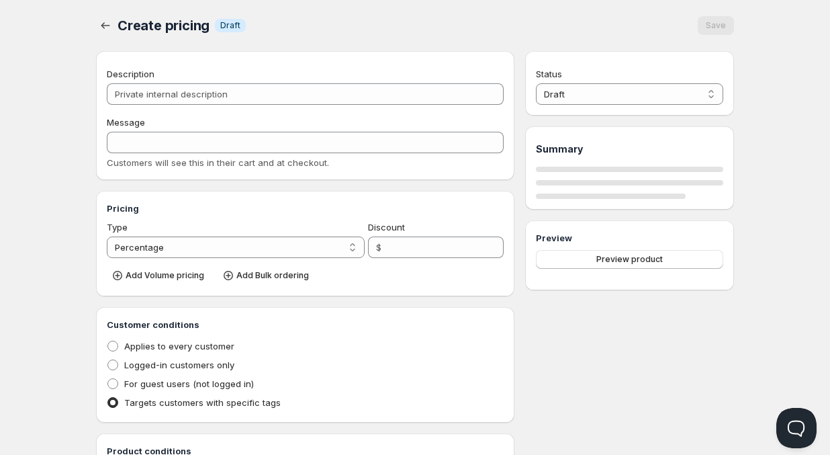
type input "Wholesale"
type input "WHOLESALE"
radio input "true"
checkbox input "true"
select select "1"
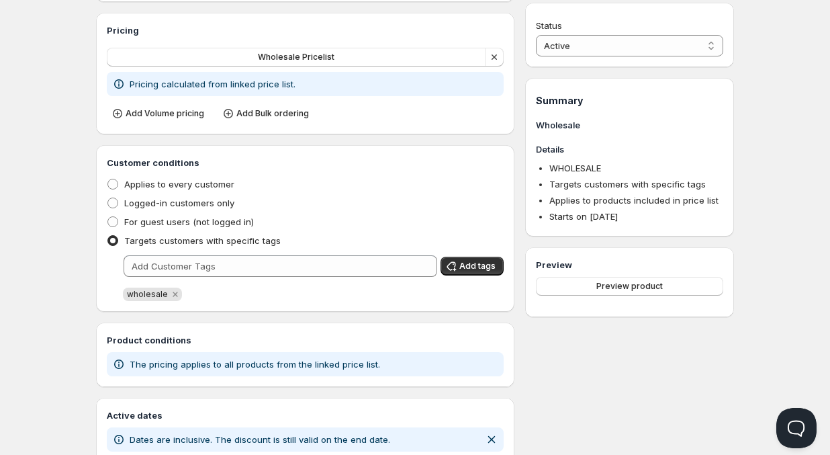
scroll to position [186, 0]
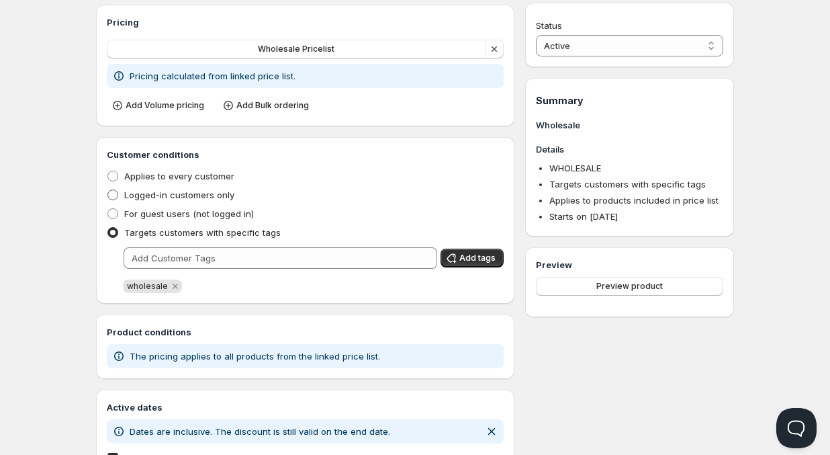
click at [114, 193] on span at bounding box center [112, 194] width 11 height 11
click at [108, 190] on input "Logged-in customers only" at bounding box center [107, 189] width 1 height 1
radio input "true"
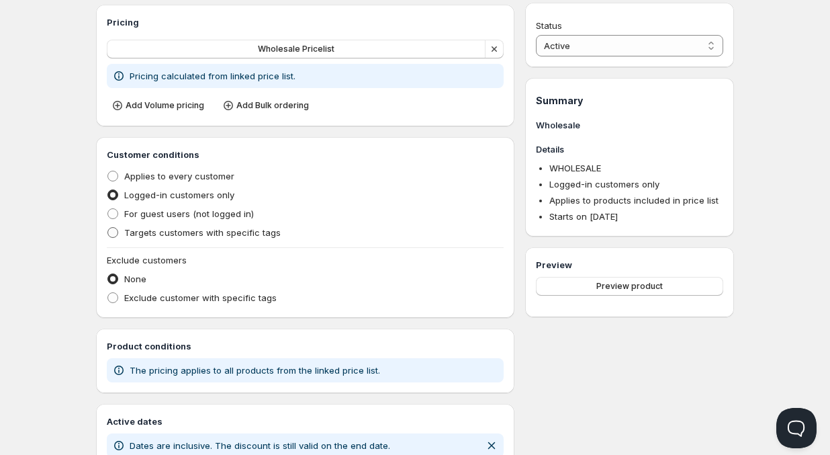
click at [111, 232] on span at bounding box center [112, 232] width 11 height 11
click at [108, 228] on input "Targets customers with specific tags" at bounding box center [107, 227] width 1 height 1
radio input "true"
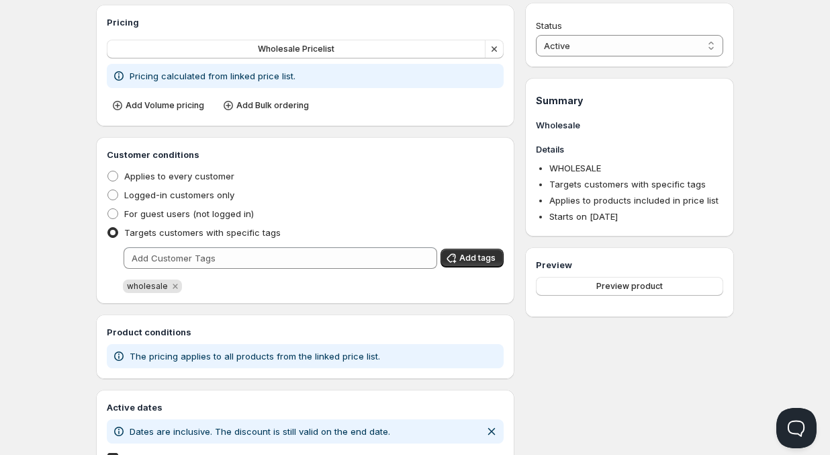
click at [252, 287] on div "wholesale" at bounding box center [313, 285] width 381 height 13
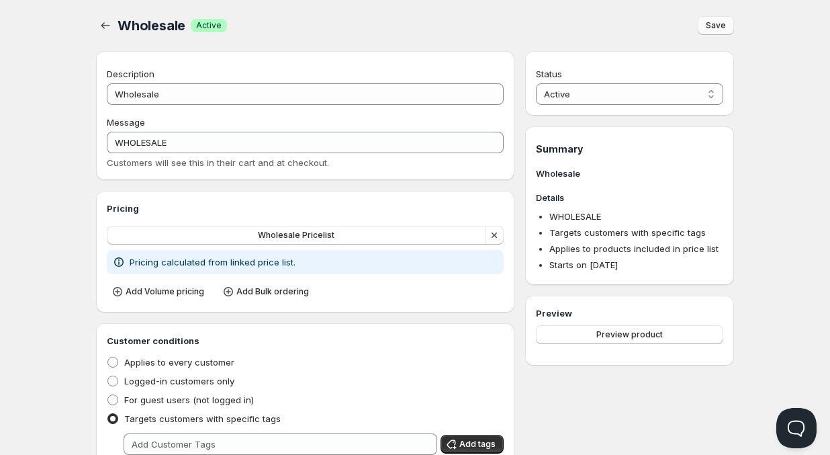
click at [721, 27] on span "Save" at bounding box center [716, 25] width 20 height 11
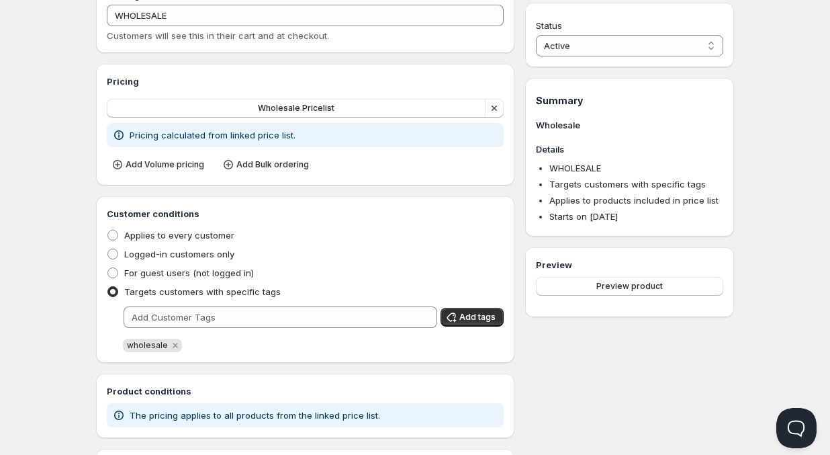
scroll to position [140, 0]
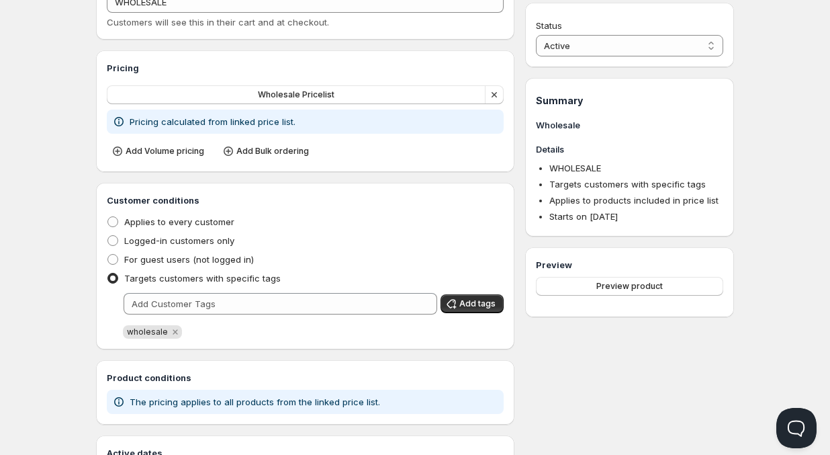
scroll to position [1, 0]
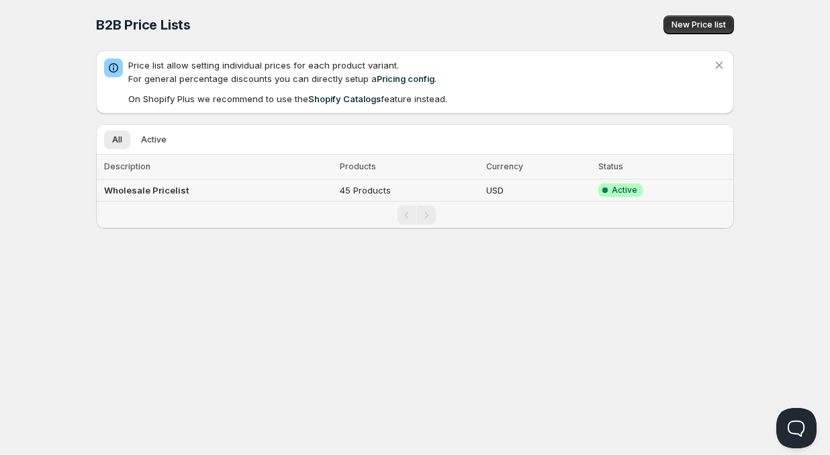
click at [185, 192] on td "Wholesale Pricelist" at bounding box center [216, 190] width 240 height 22
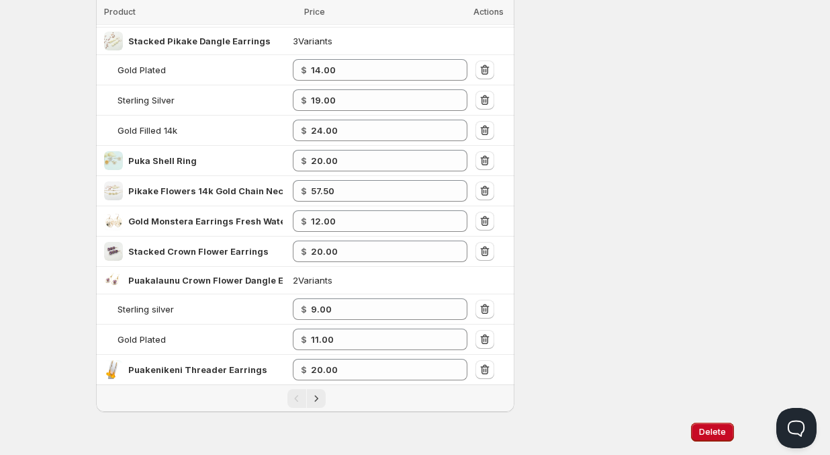
scroll to position [578, 0]
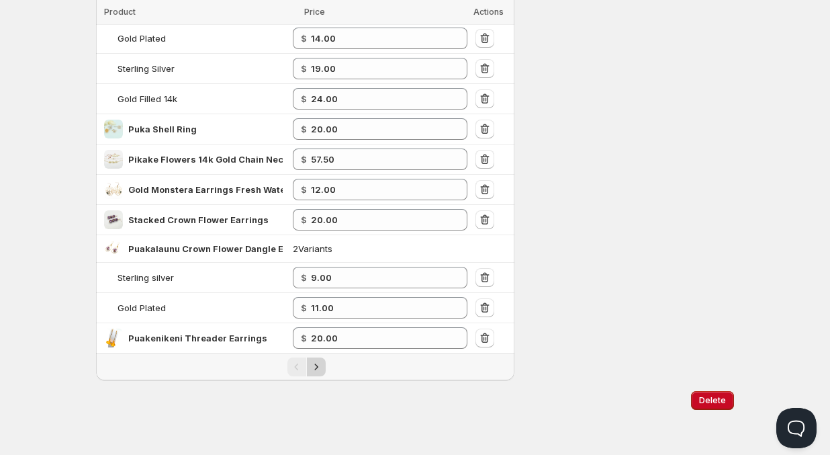
click at [317, 371] on icon "Next" at bounding box center [316, 366] width 13 height 13
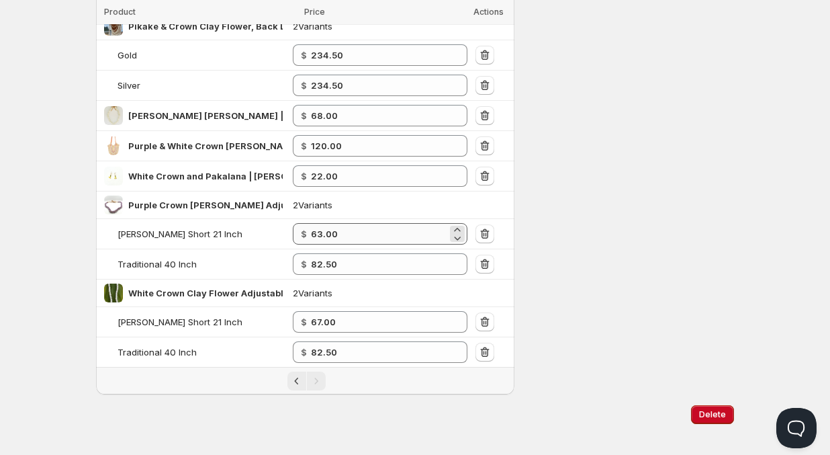
scroll to position [603, 0]
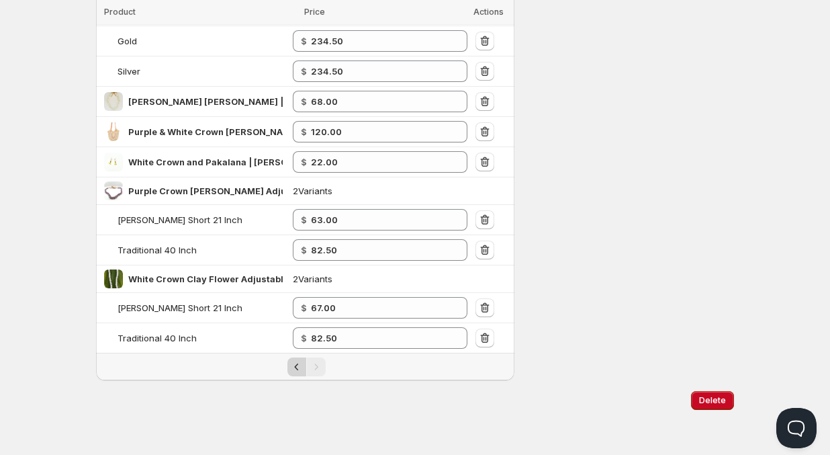
click at [294, 370] on icon "Previous" at bounding box center [296, 366] width 13 height 13
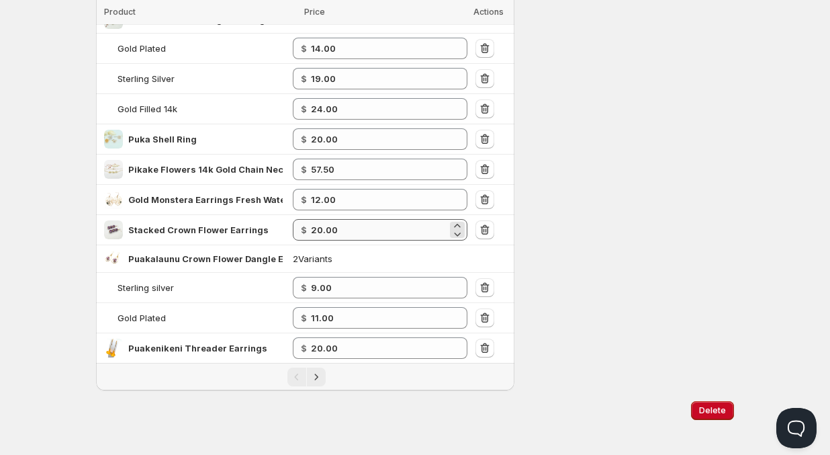
scroll to position [578, 0]
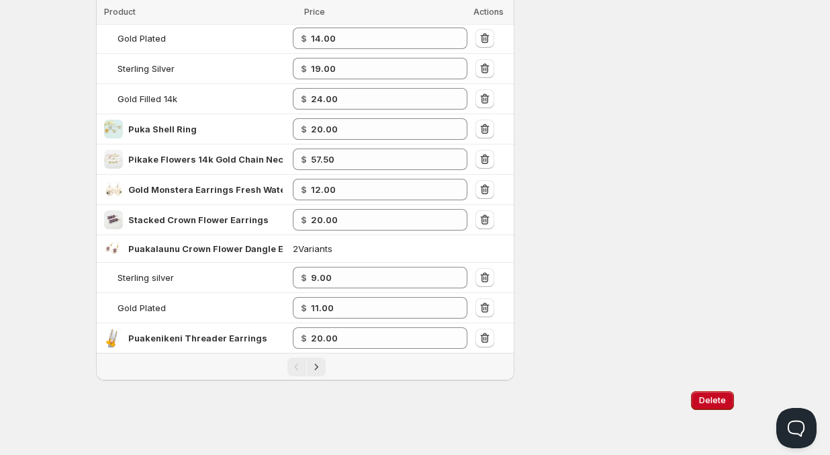
scroll to position [1, 0]
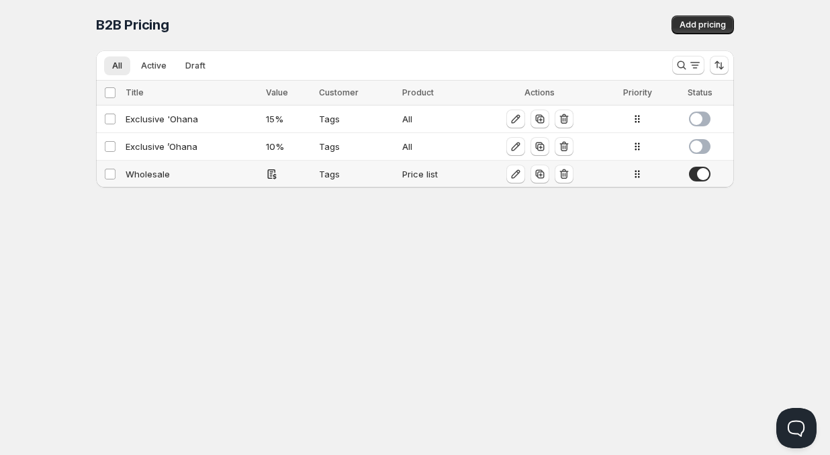
click at [330, 172] on div "Tags" at bounding box center [356, 173] width 75 height 13
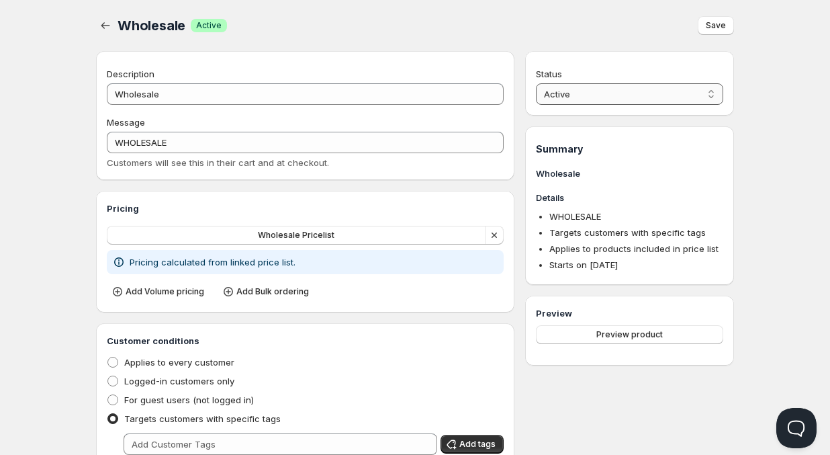
click at [552, 92] on select "Active Draft" at bounding box center [629, 93] width 187 height 21
click at [713, 28] on span "Save" at bounding box center [716, 25] width 20 height 11
